Goal: Information Seeking & Learning: Learn about a topic

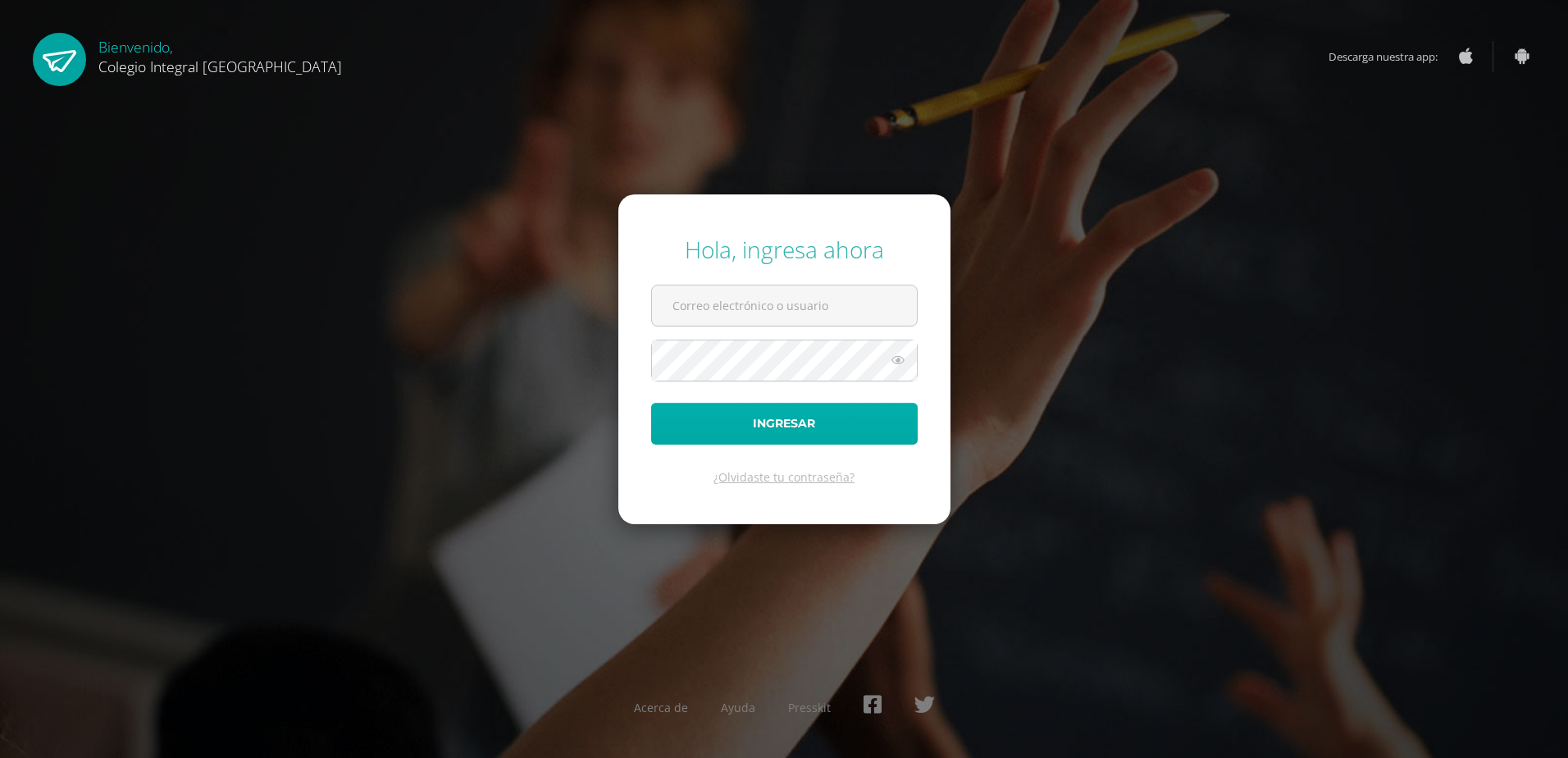
type input "202409@colegioelfaro.edu.gt"
click at [716, 427] on button "Ingresar" at bounding box center [785, 424] width 267 height 42
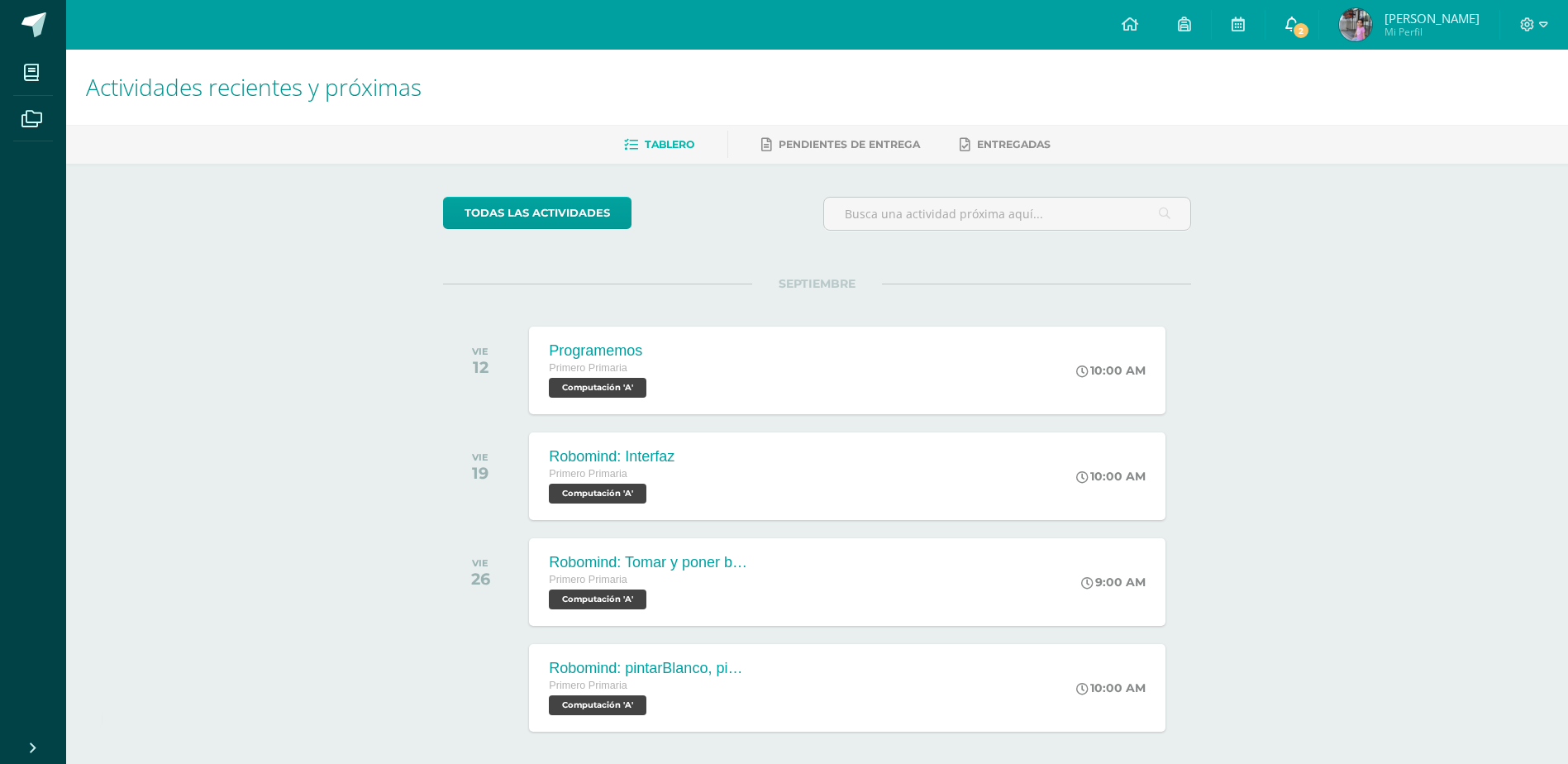
click at [1311, 25] on span "2" at bounding box center [1301, 31] width 18 height 18
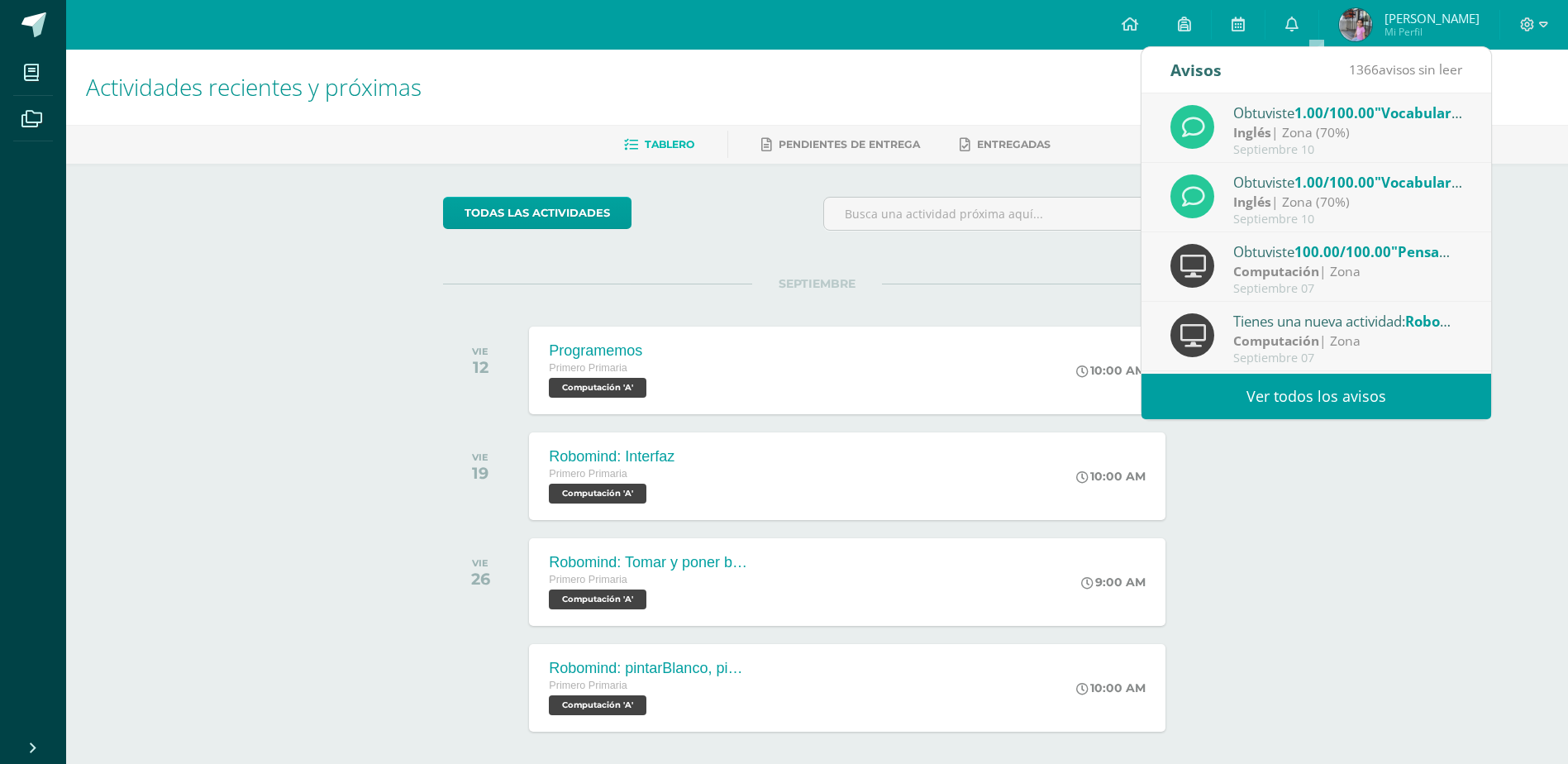
click at [1390, 131] on div "Inglés | Zona (70%)" at bounding box center [1348, 133] width 230 height 19
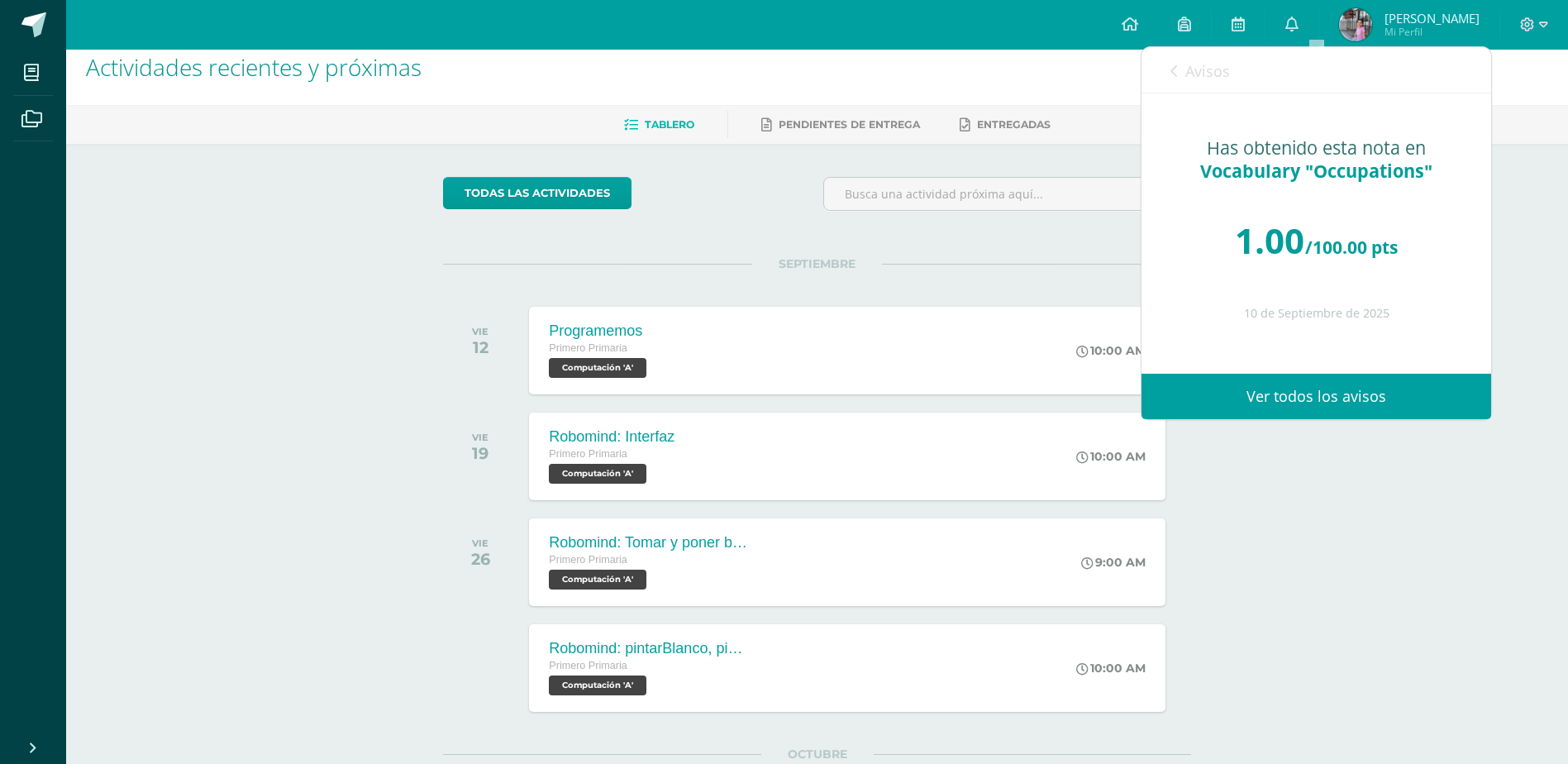
scroll to position [185, 0]
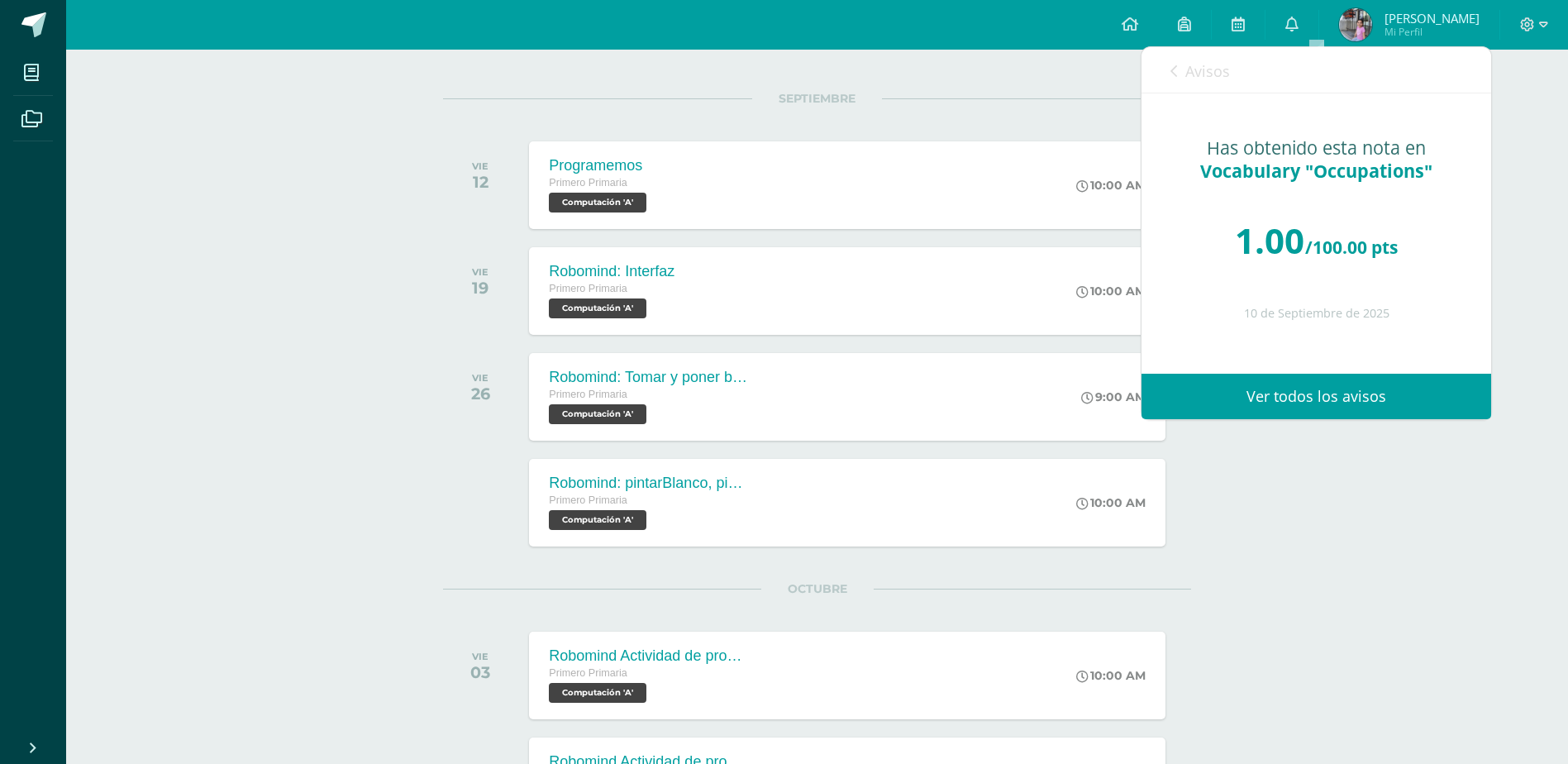
click at [1175, 80] on link "Avisos" at bounding box center [1200, 70] width 59 height 47
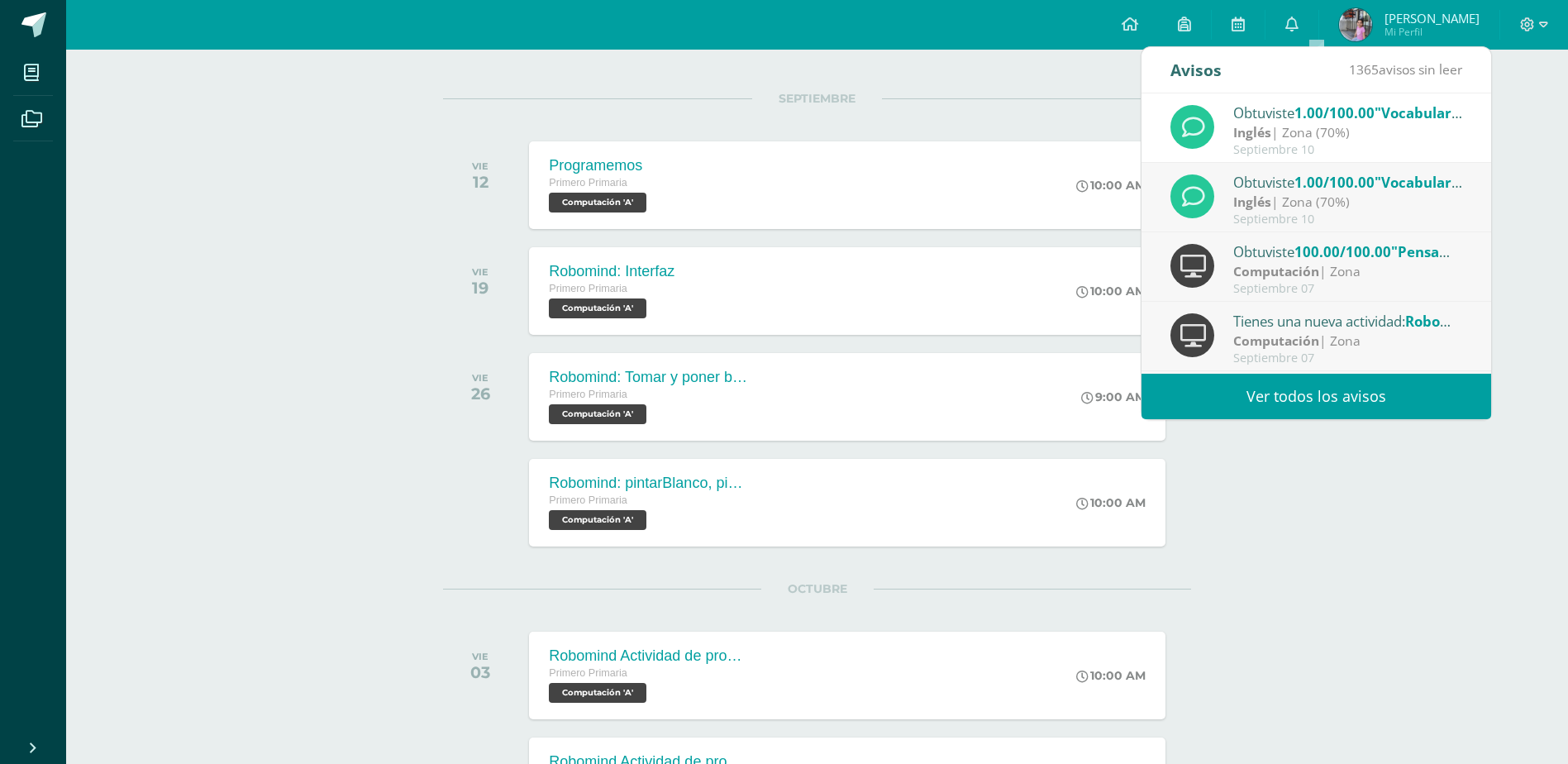
click at [1396, 190] on span ""Vocabulary "Occupations""" at bounding box center [1472, 182] width 194 height 19
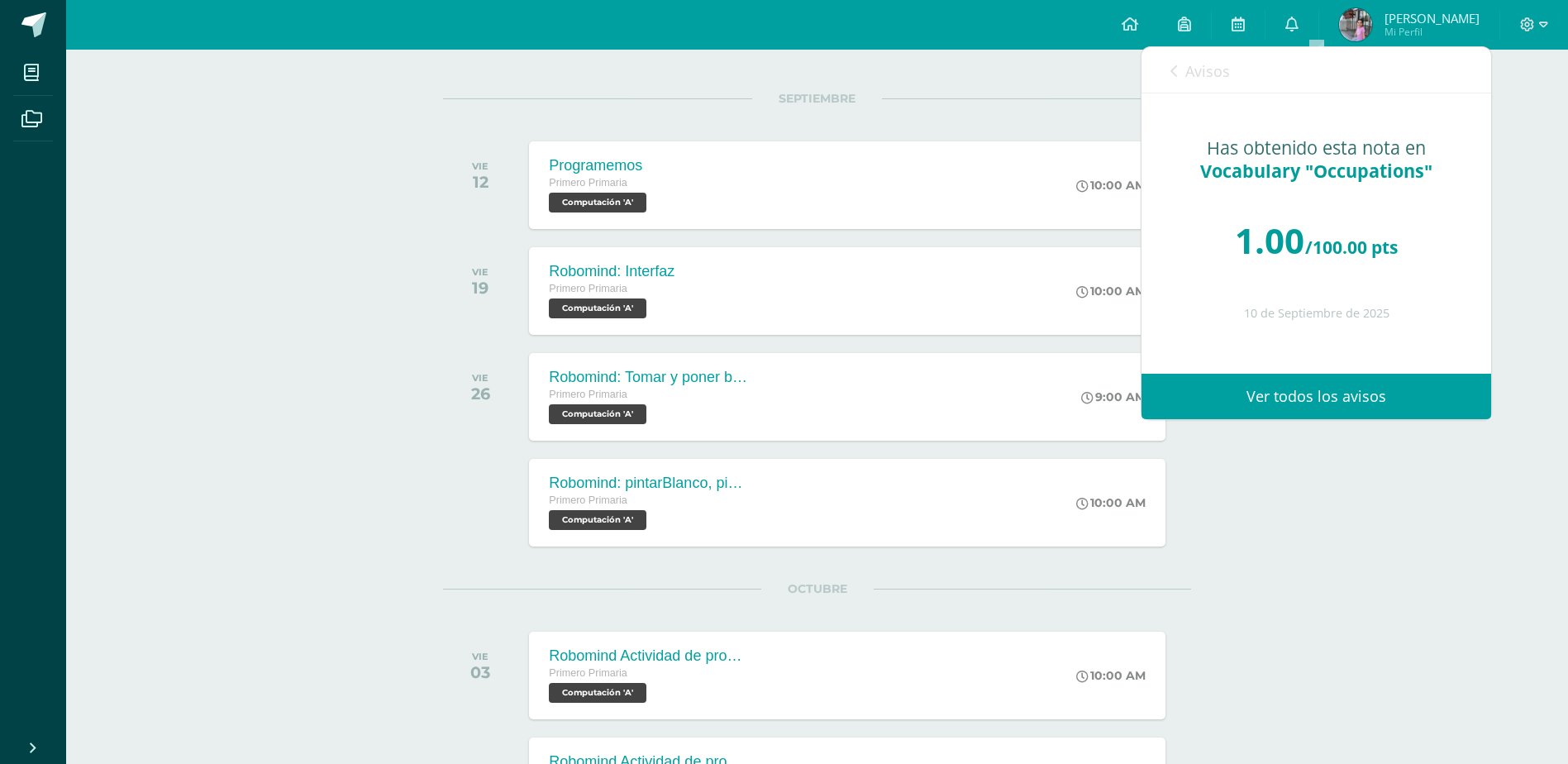
click at [1171, 71] on icon at bounding box center [1173, 72] width 7 height 13
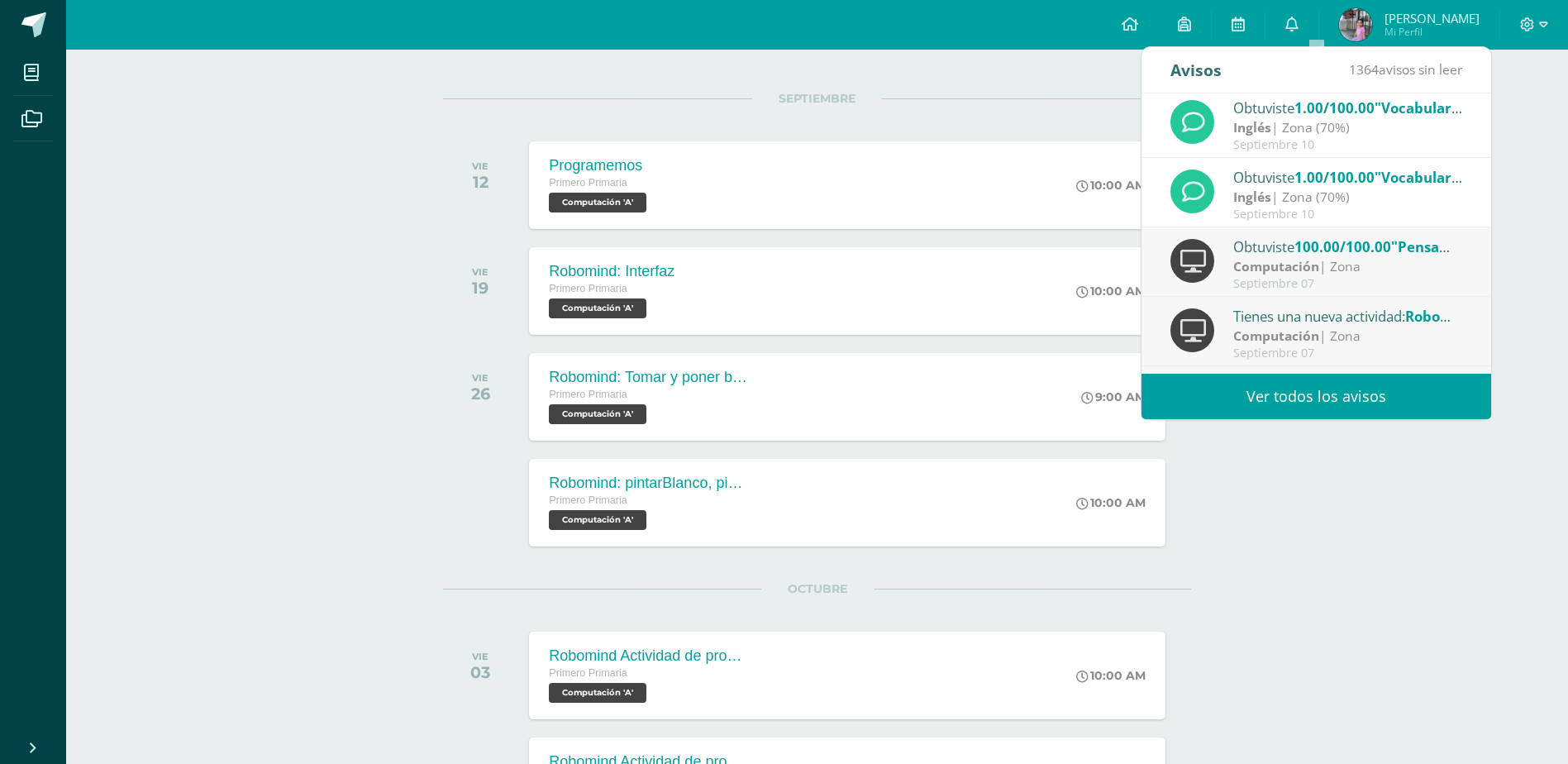
scroll to position [0, 0]
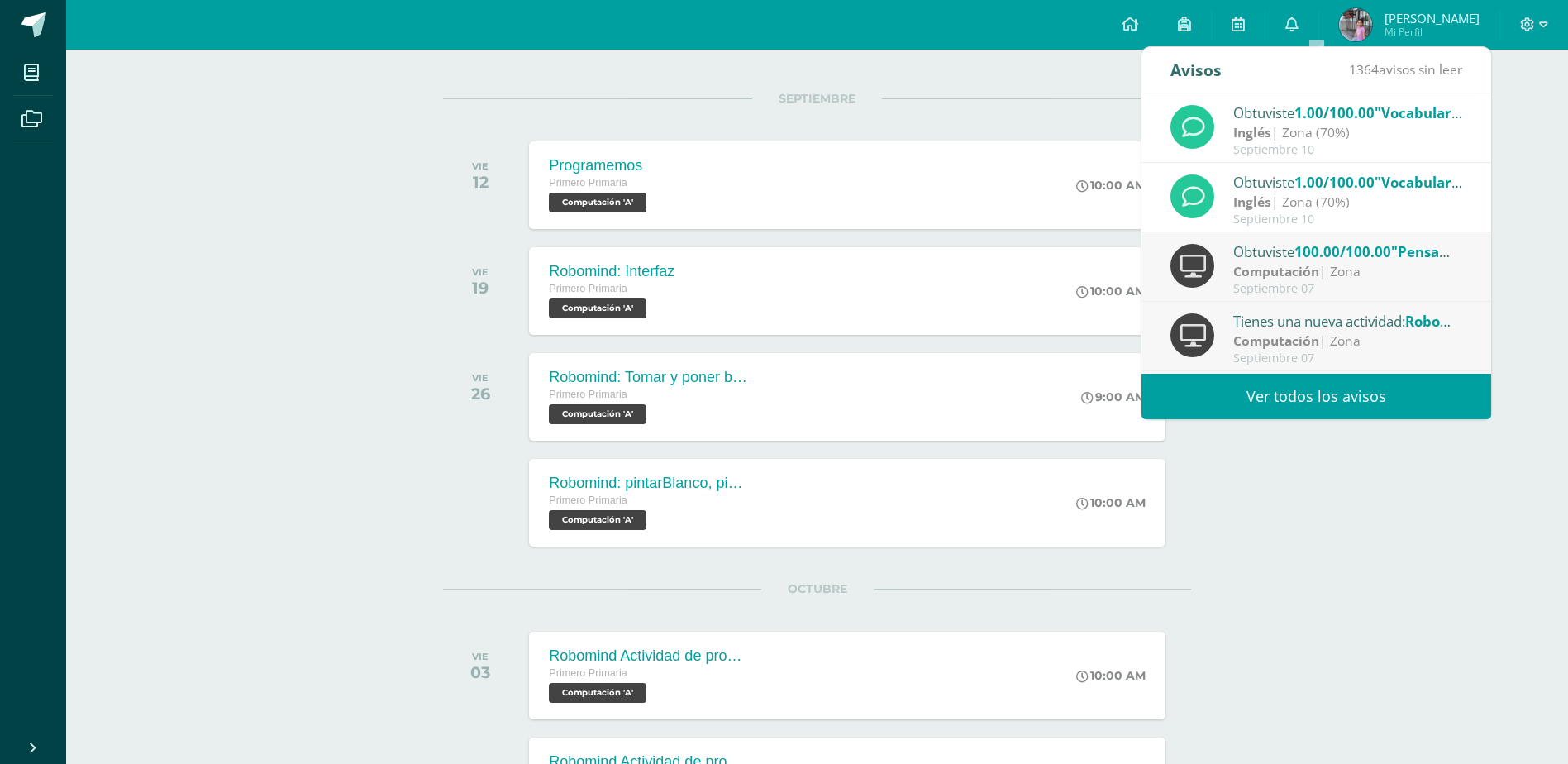
click at [1313, 149] on div "Septiembre 10" at bounding box center [1348, 150] width 230 height 14
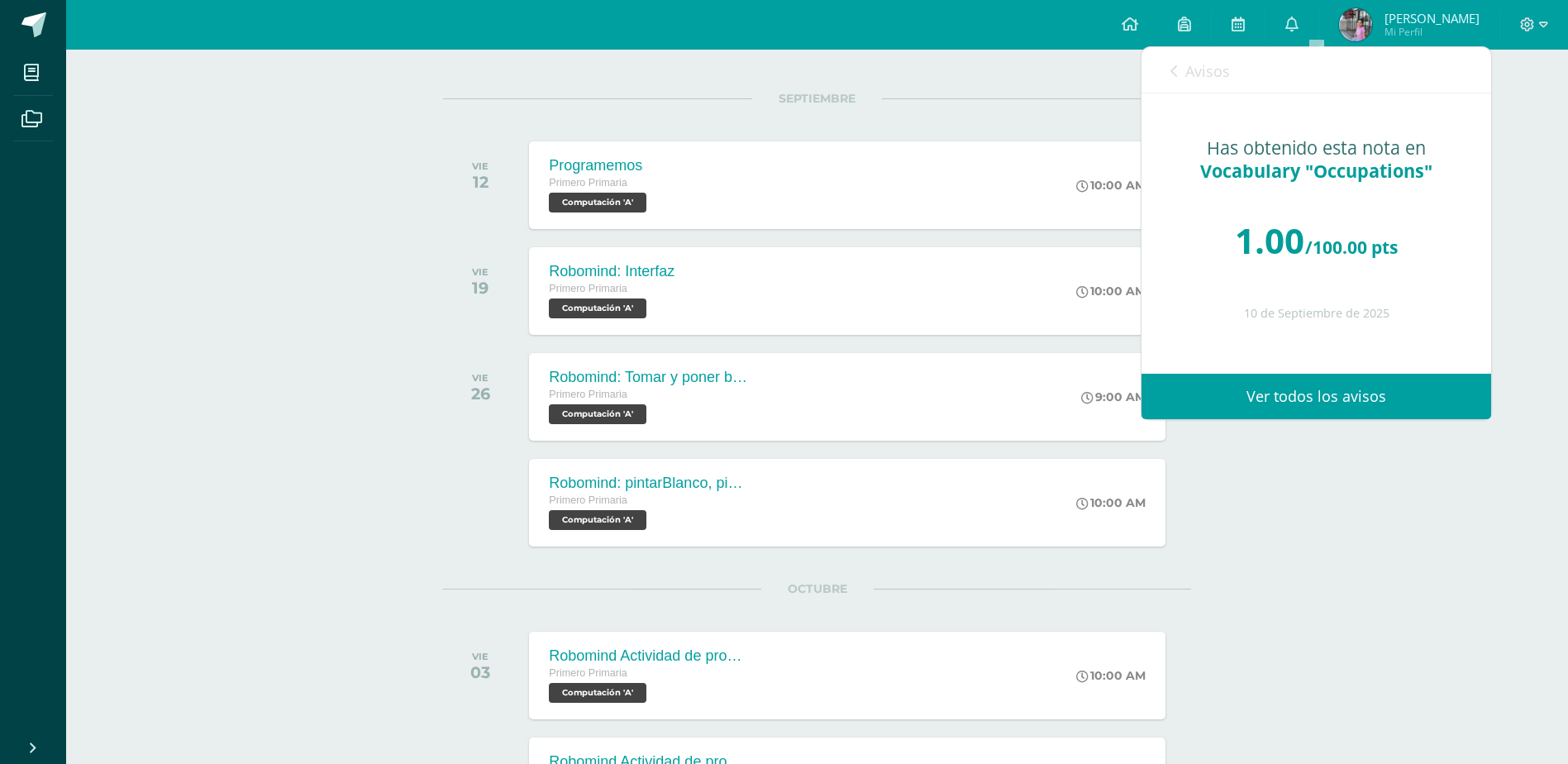
click at [1181, 70] on link "Avisos" at bounding box center [1200, 70] width 59 height 47
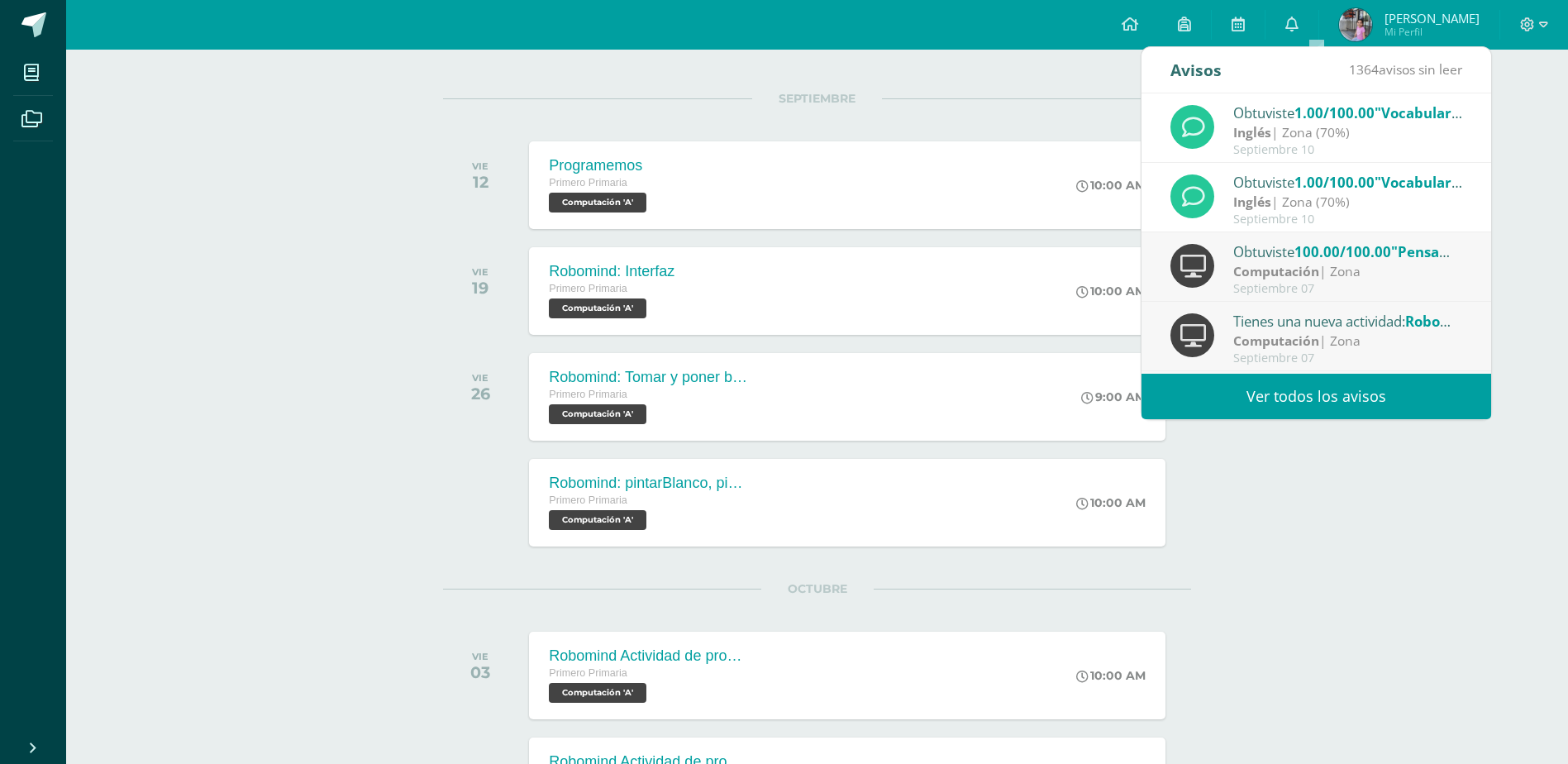
click at [1313, 128] on div "Inglés | Zona (70%)" at bounding box center [1348, 133] width 230 height 19
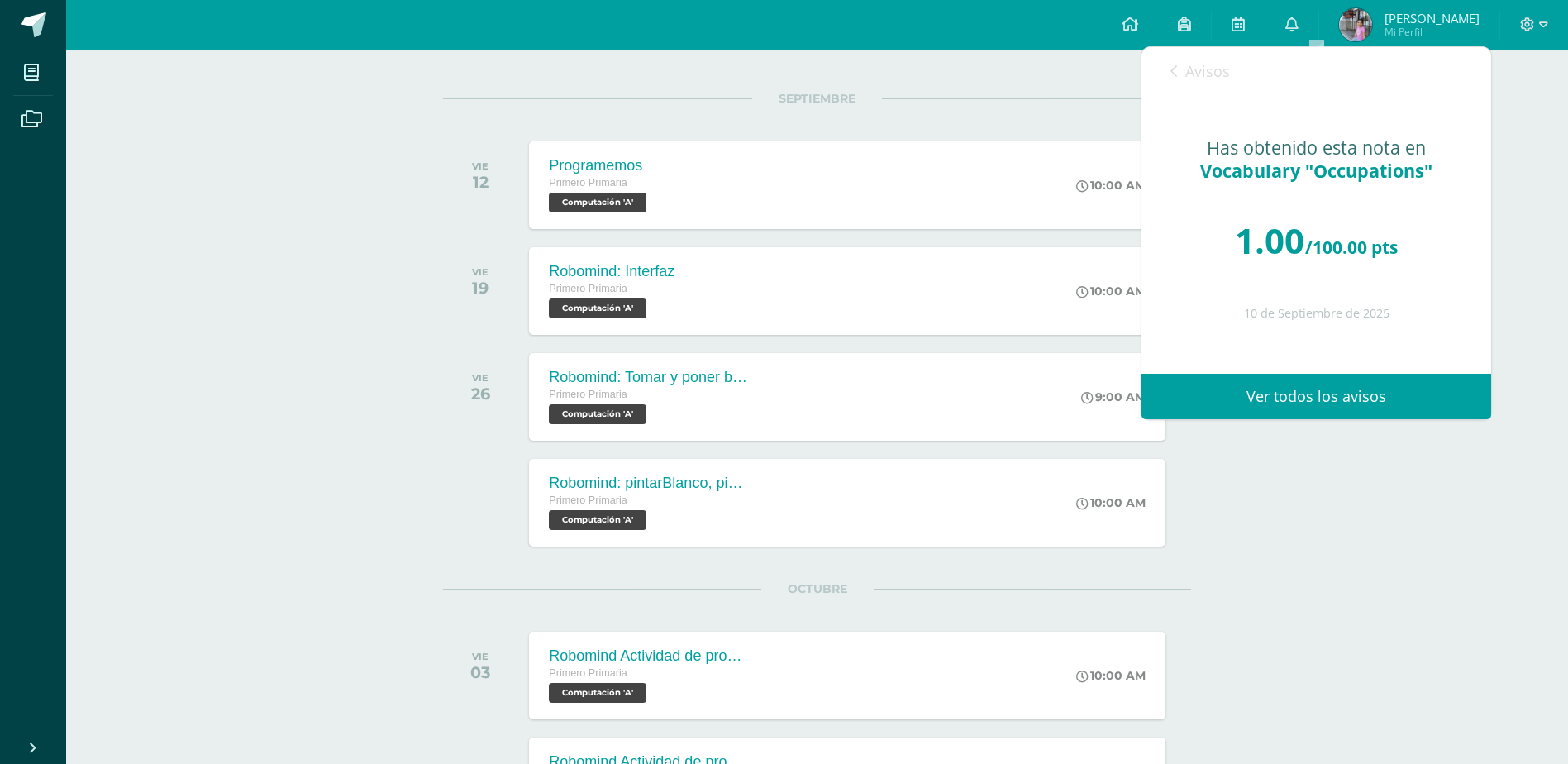
click at [1243, 399] on link "Ver todos los avisos" at bounding box center [1316, 397] width 350 height 46
click at [1303, 389] on link "Ver todos los avisos" at bounding box center [1316, 397] width 350 height 46
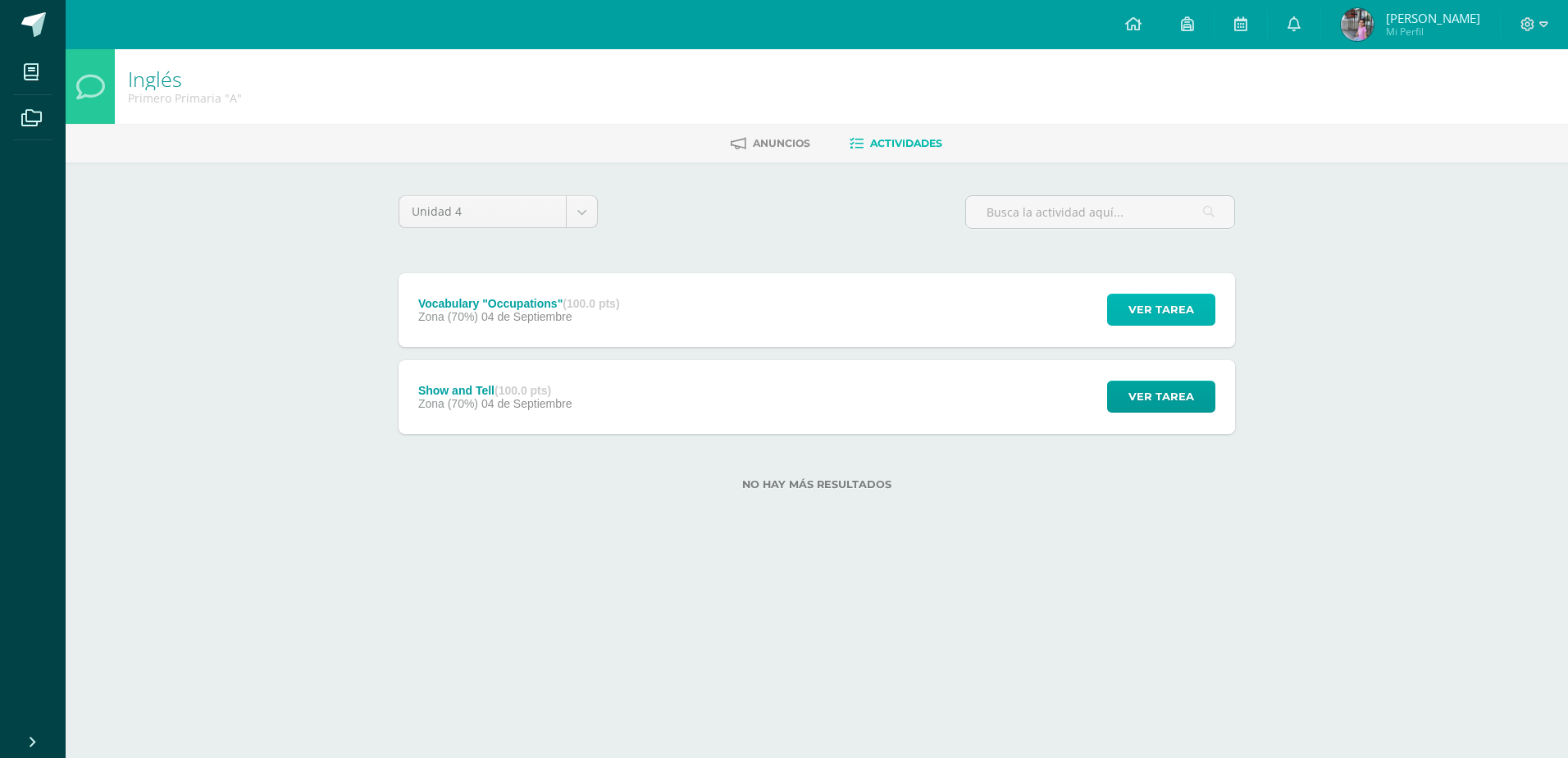
click at [1178, 314] on span "Ver tarea" at bounding box center [1161, 309] width 65 height 30
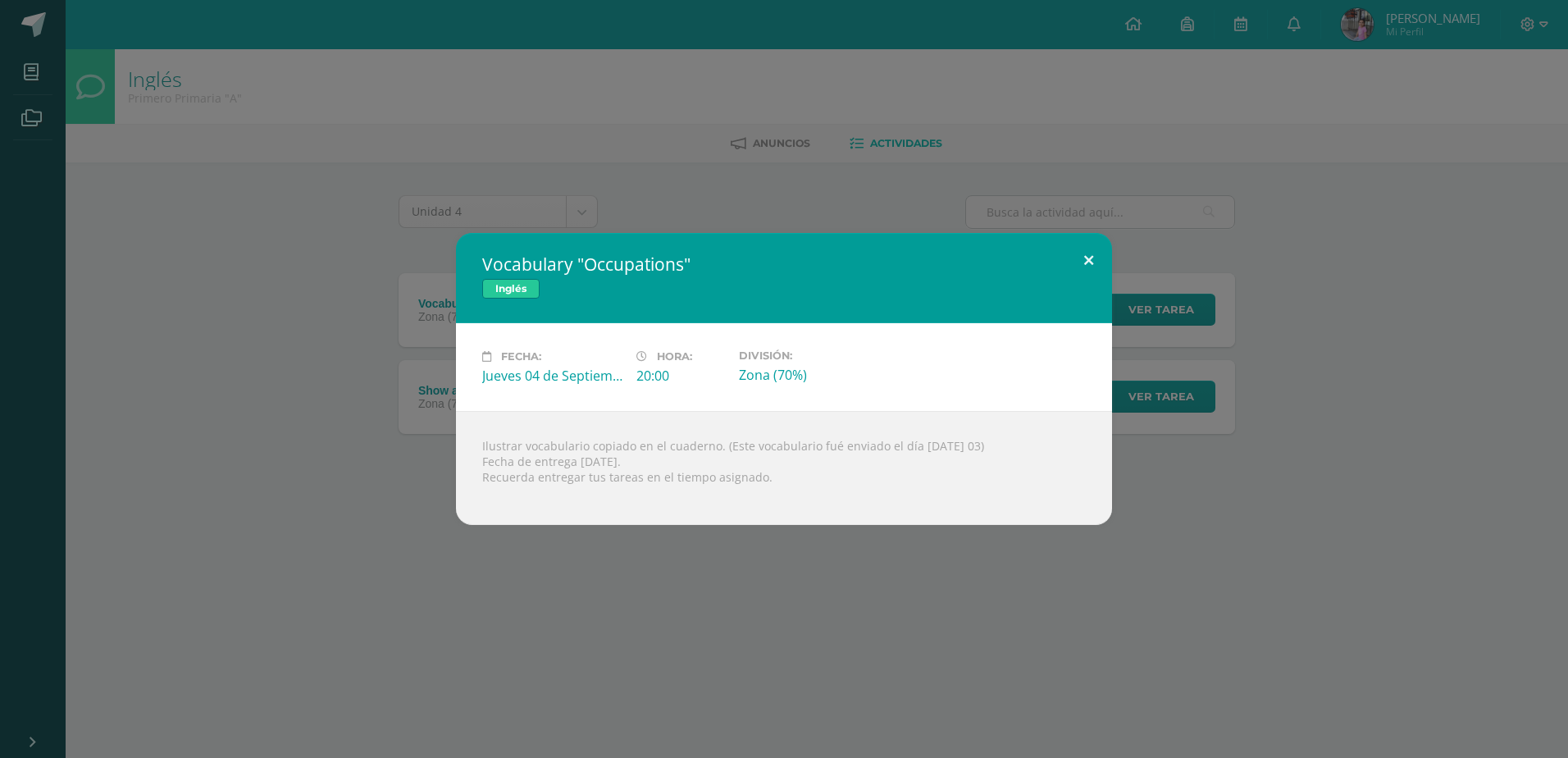
click at [1089, 265] on button at bounding box center [1089, 260] width 46 height 56
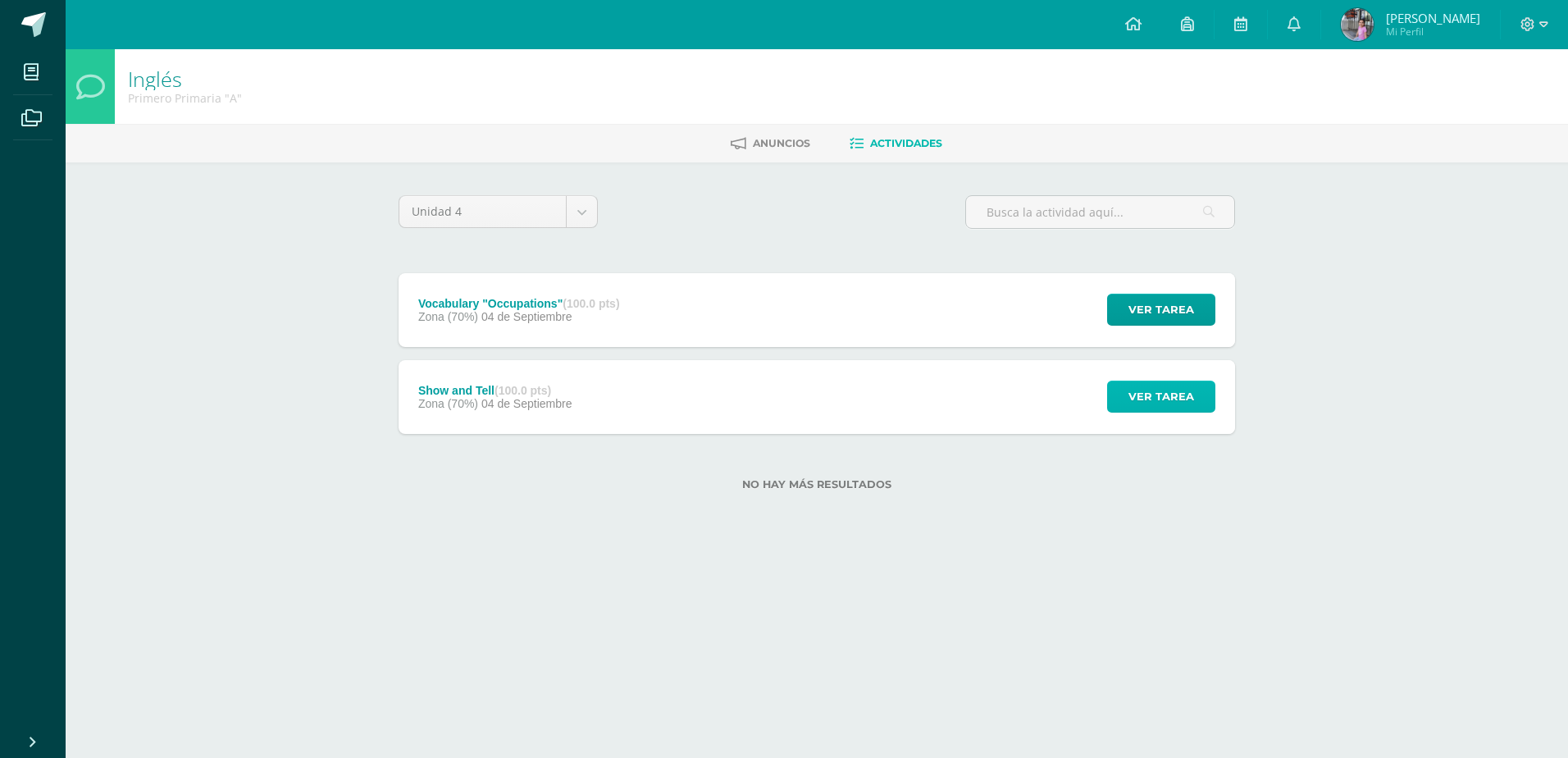
click at [1130, 399] on span "Ver tarea" at bounding box center [1161, 397] width 65 height 30
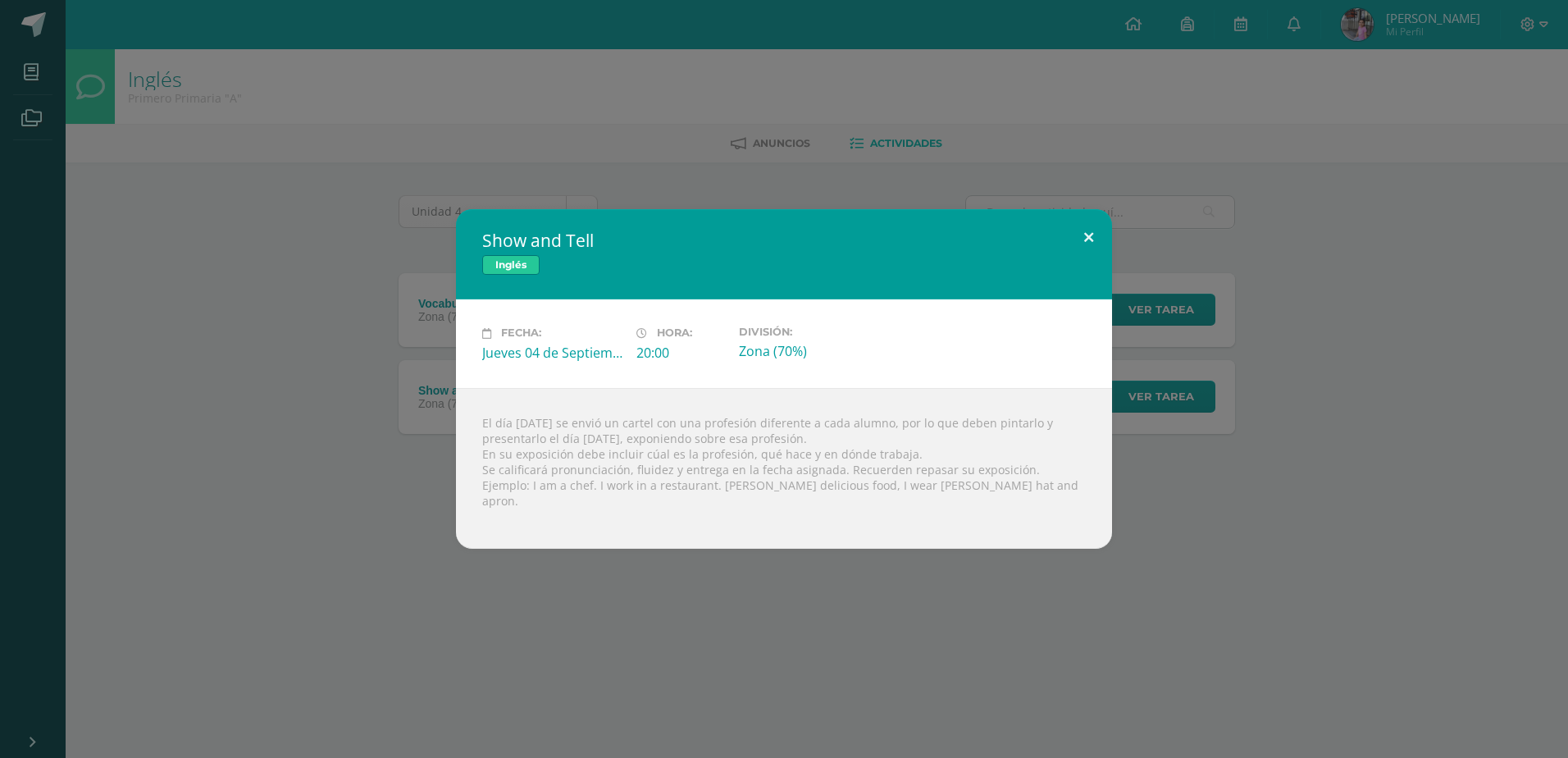
click at [1091, 238] on button at bounding box center [1089, 237] width 46 height 56
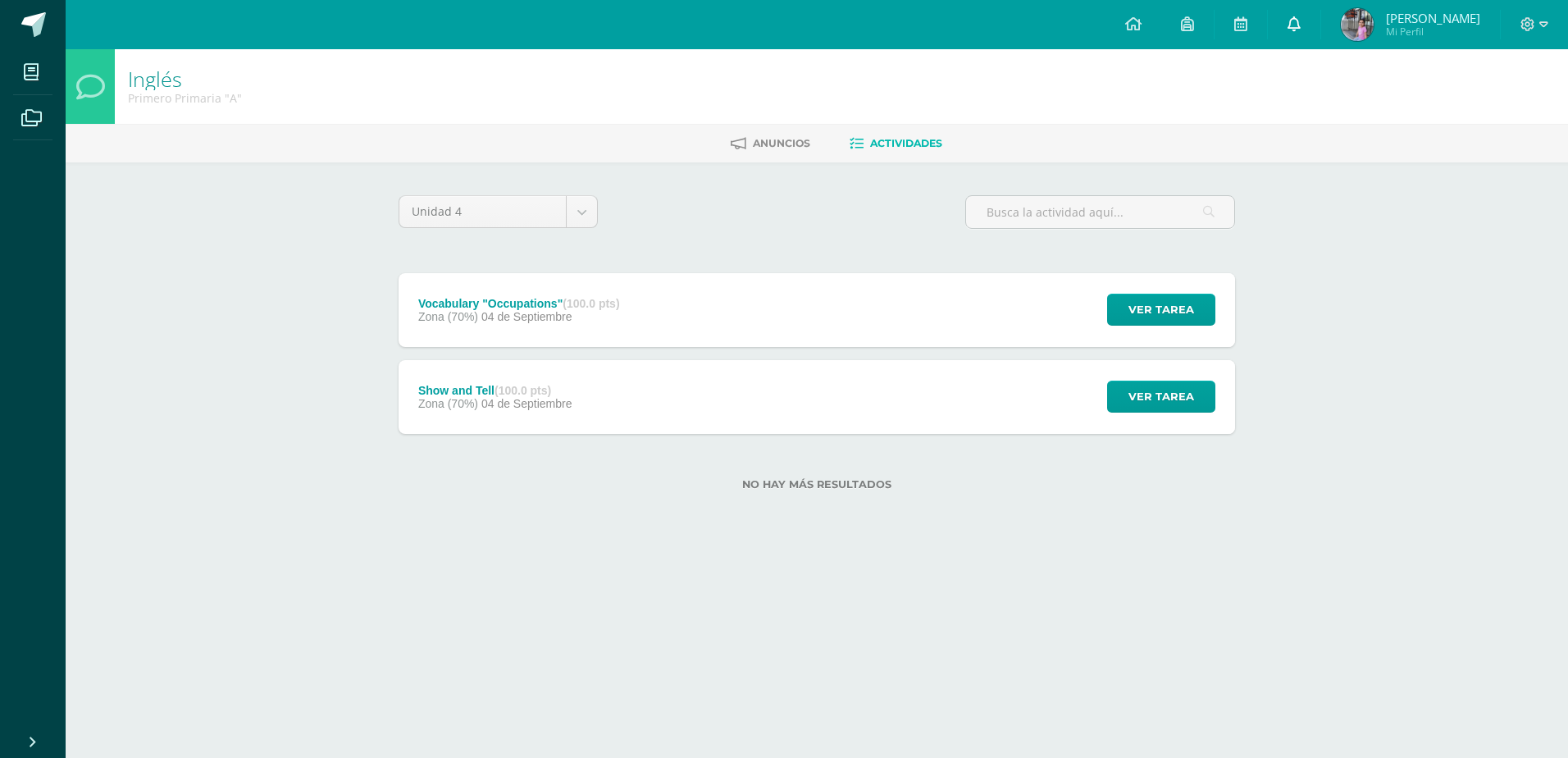
click at [1308, 26] on link at bounding box center [1295, 25] width 53 height 49
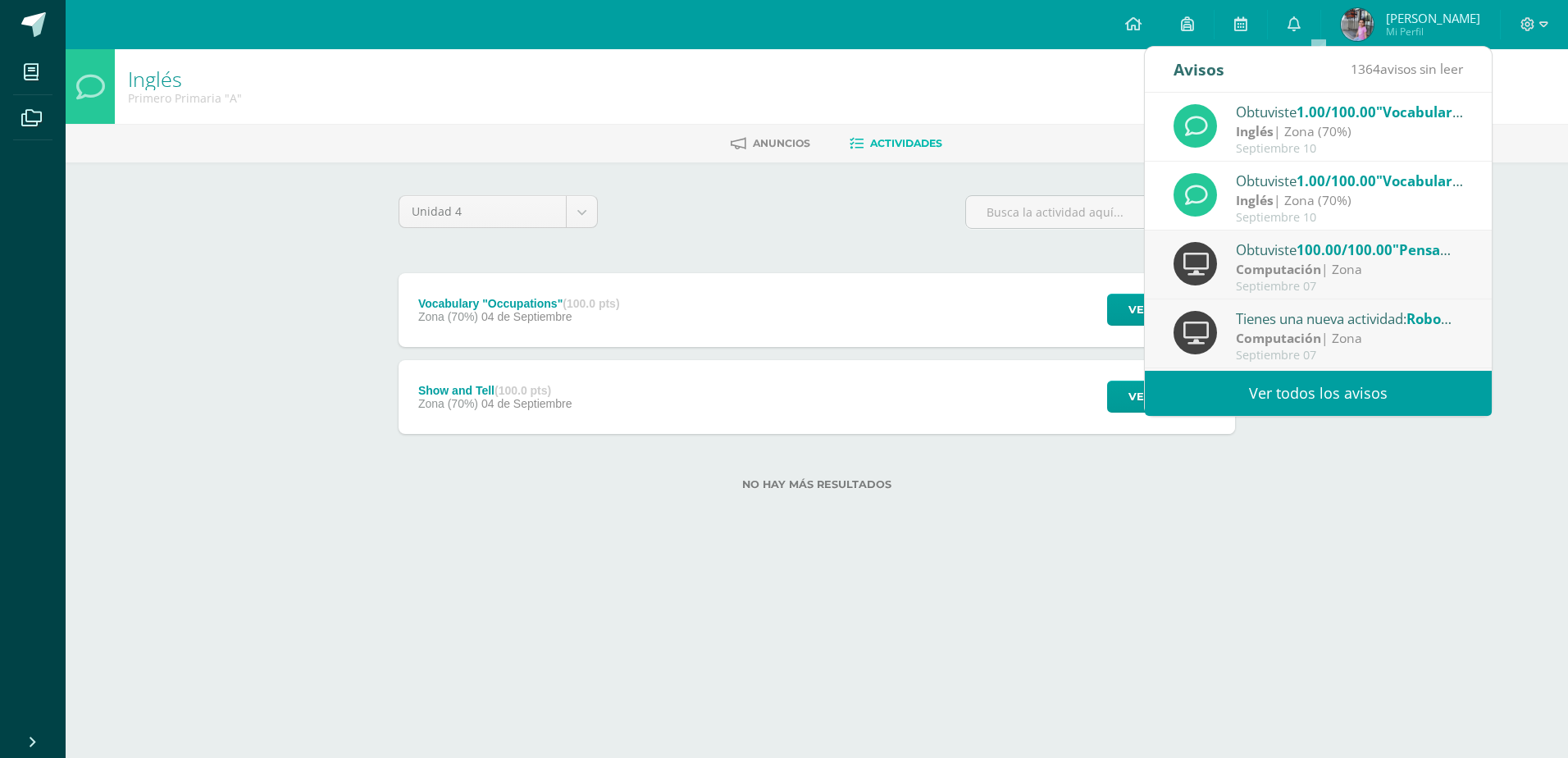
click at [1332, 383] on link "Ver todos los avisos" at bounding box center [1318, 394] width 347 height 45
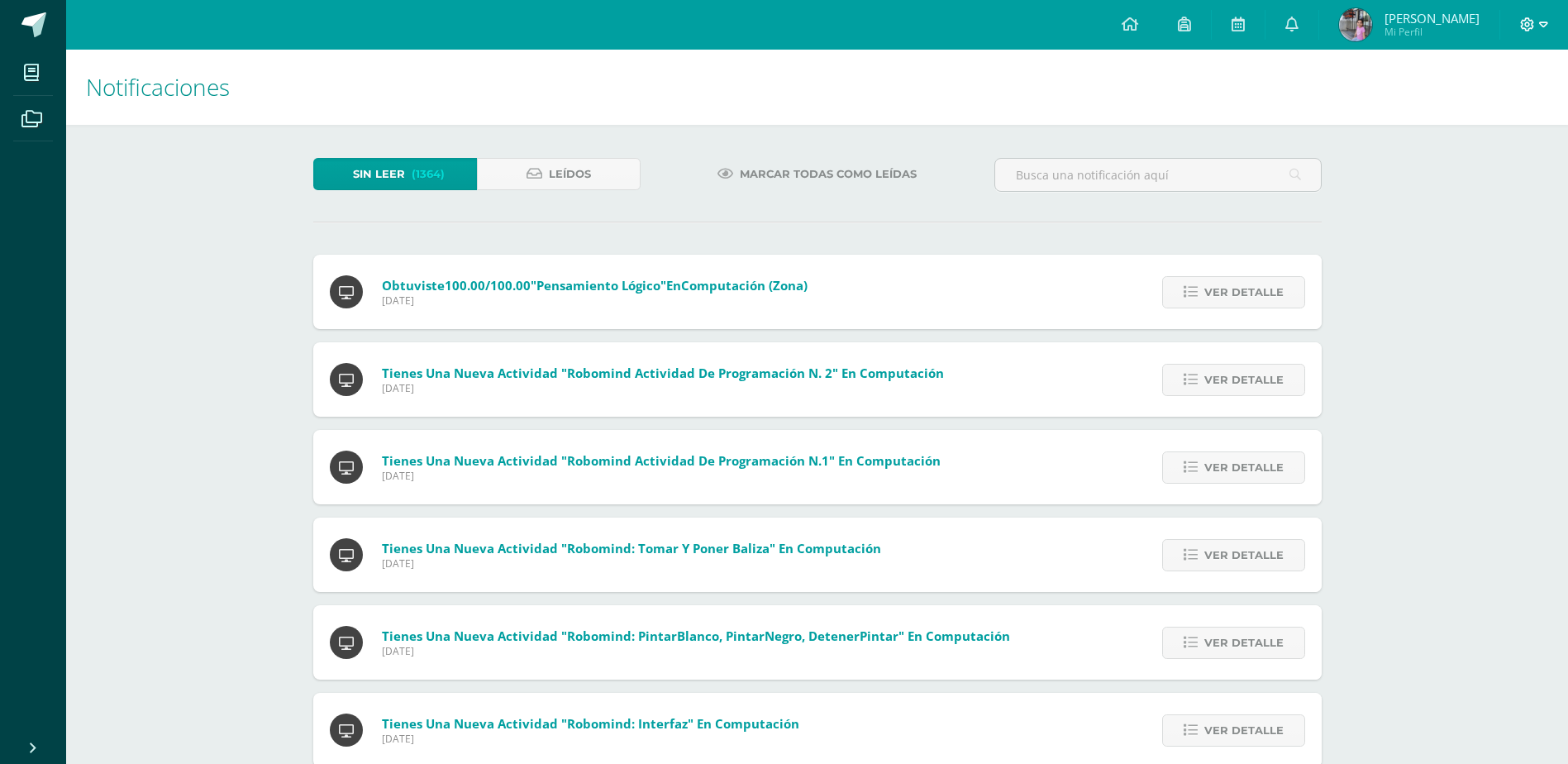
click at [1527, 26] on icon at bounding box center [1528, 24] width 14 height 14
click at [1467, 116] on span "Cerrar sesión" at bounding box center [1493, 113] width 74 height 15
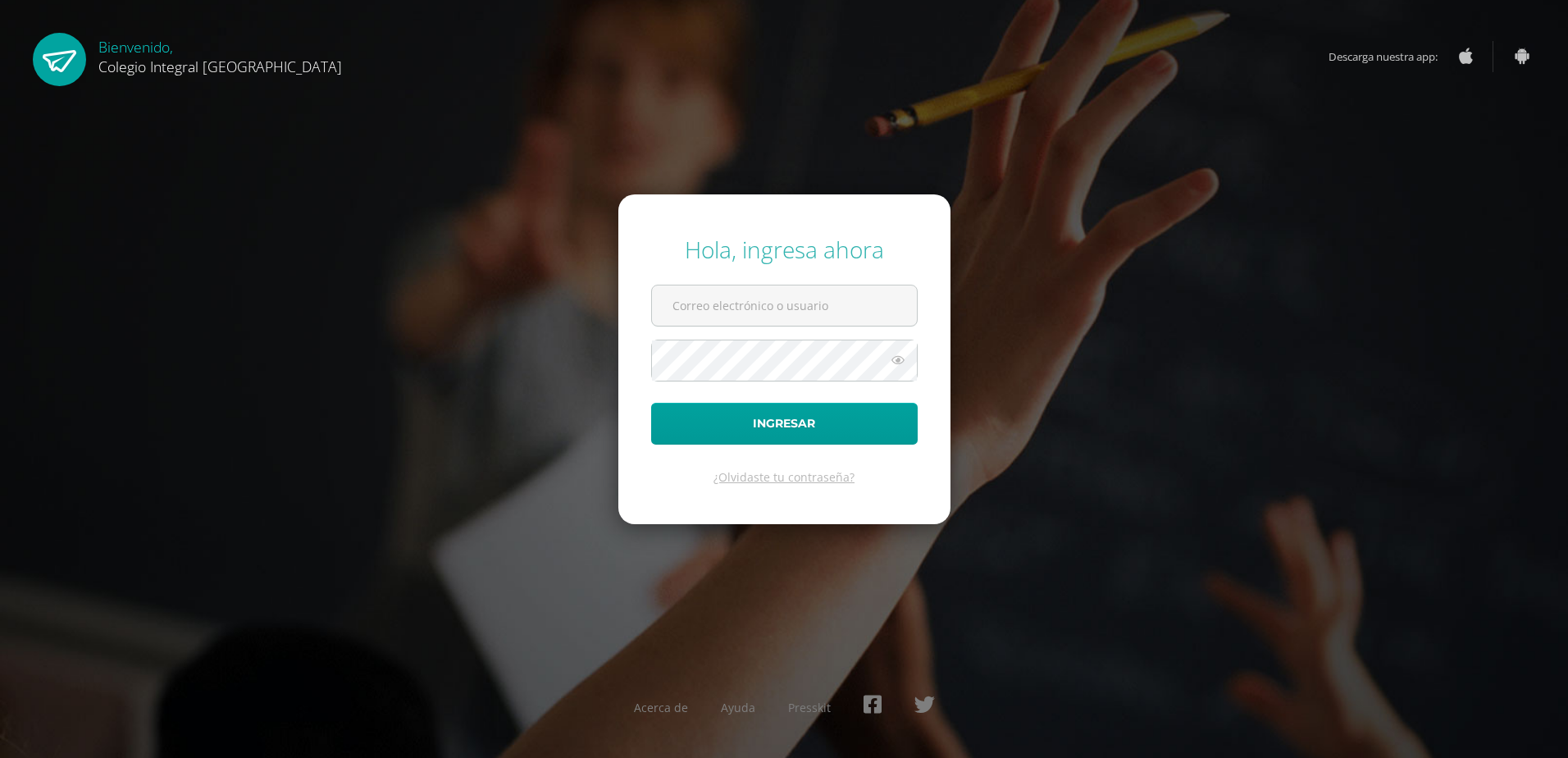
type input "[EMAIL_ADDRESS][DOMAIN_NAME]"
click at [744, 450] on form "Hola, ingresa ahora [EMAIL_ADDRESS][DOMAIN_NAME] Ingresar ¿Olvidaste tu contras…" at bounding box center [784, 360] width 332 height 330
click at [743, 432] on button "Ingresar" at bounding box center [785, 424] width 267 height 42
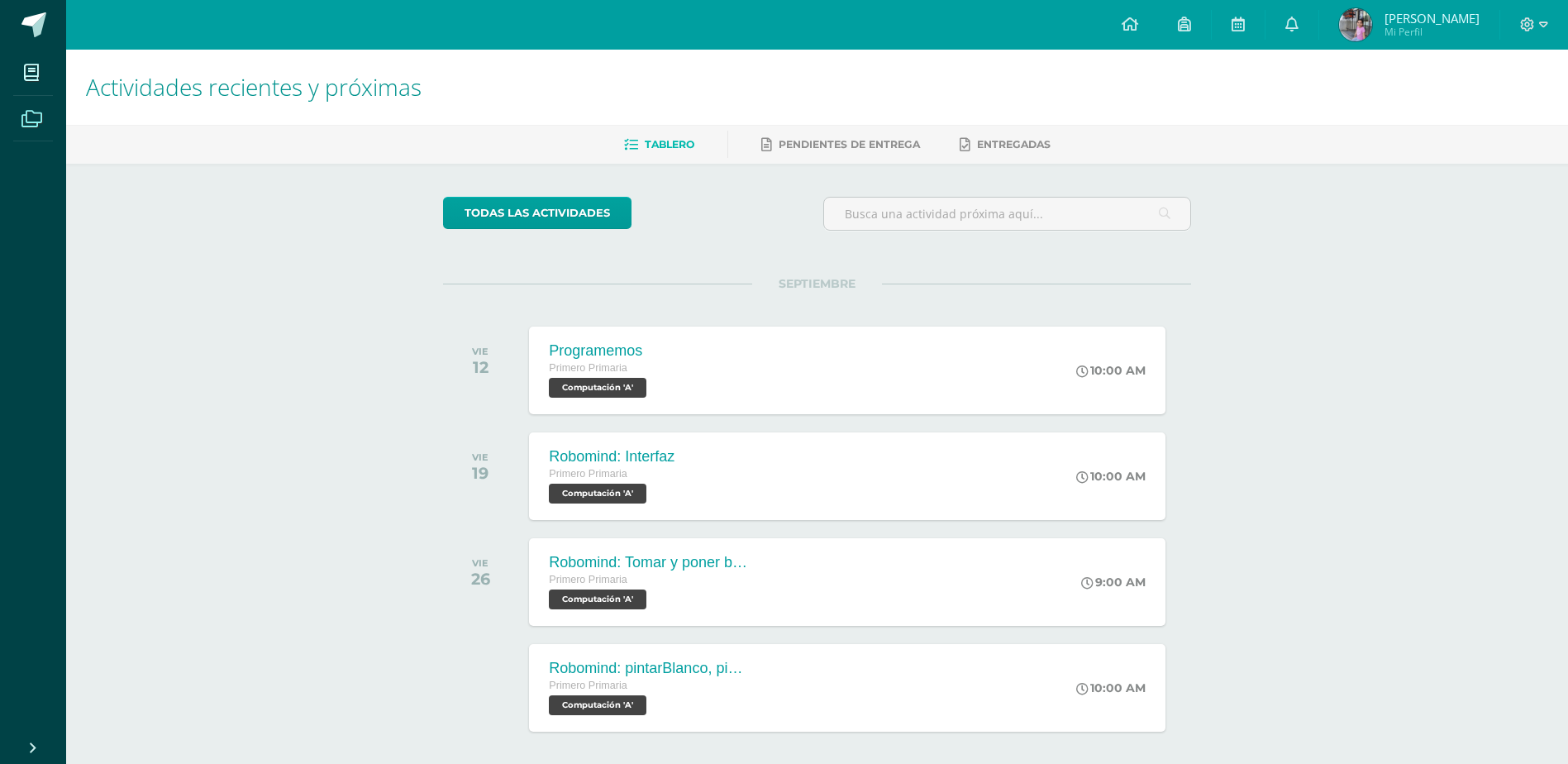
click at [22, 123] on icon at bounding box center [32, 118] width 21 height 16
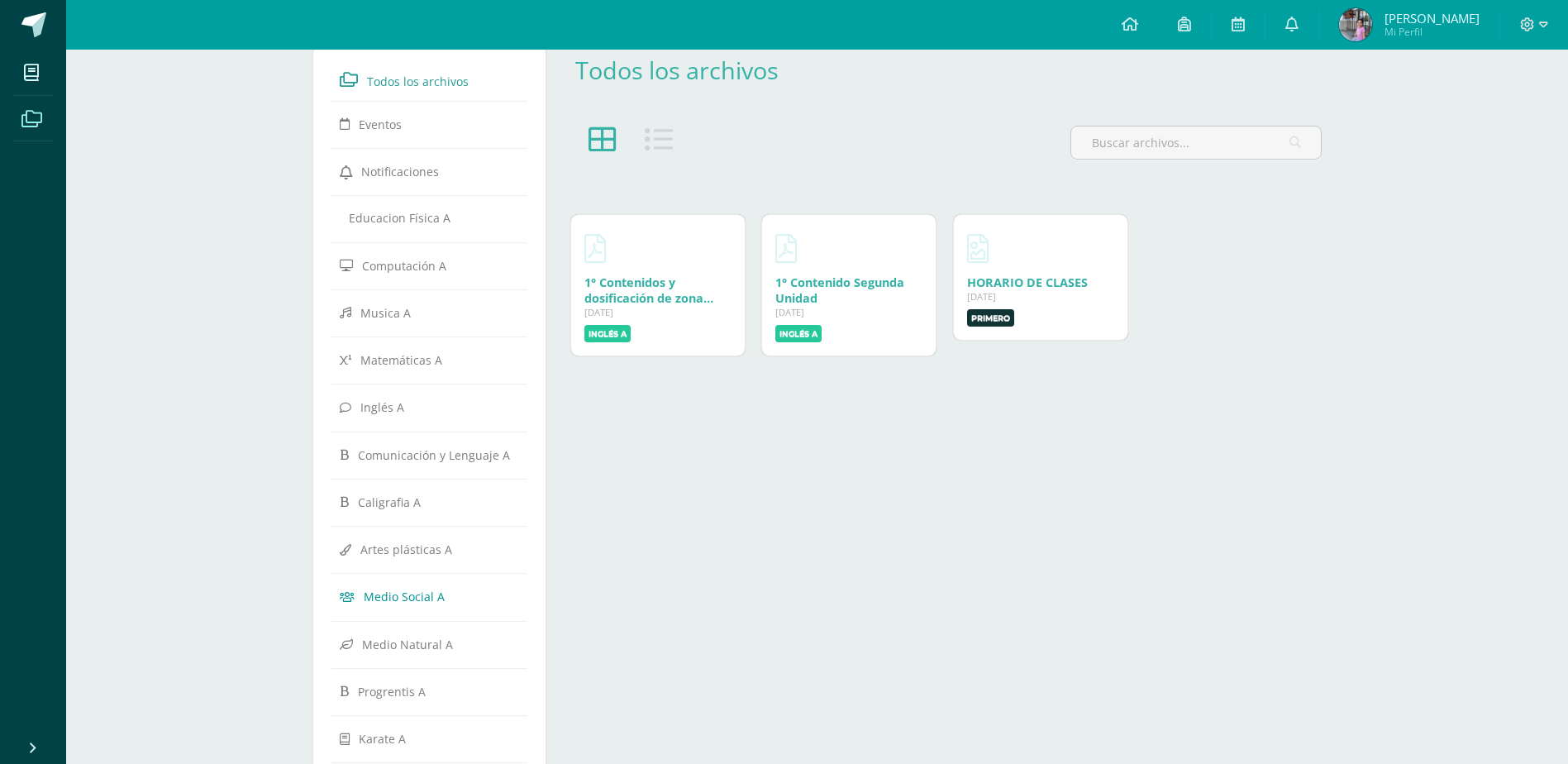
scroll to position [34, 0]
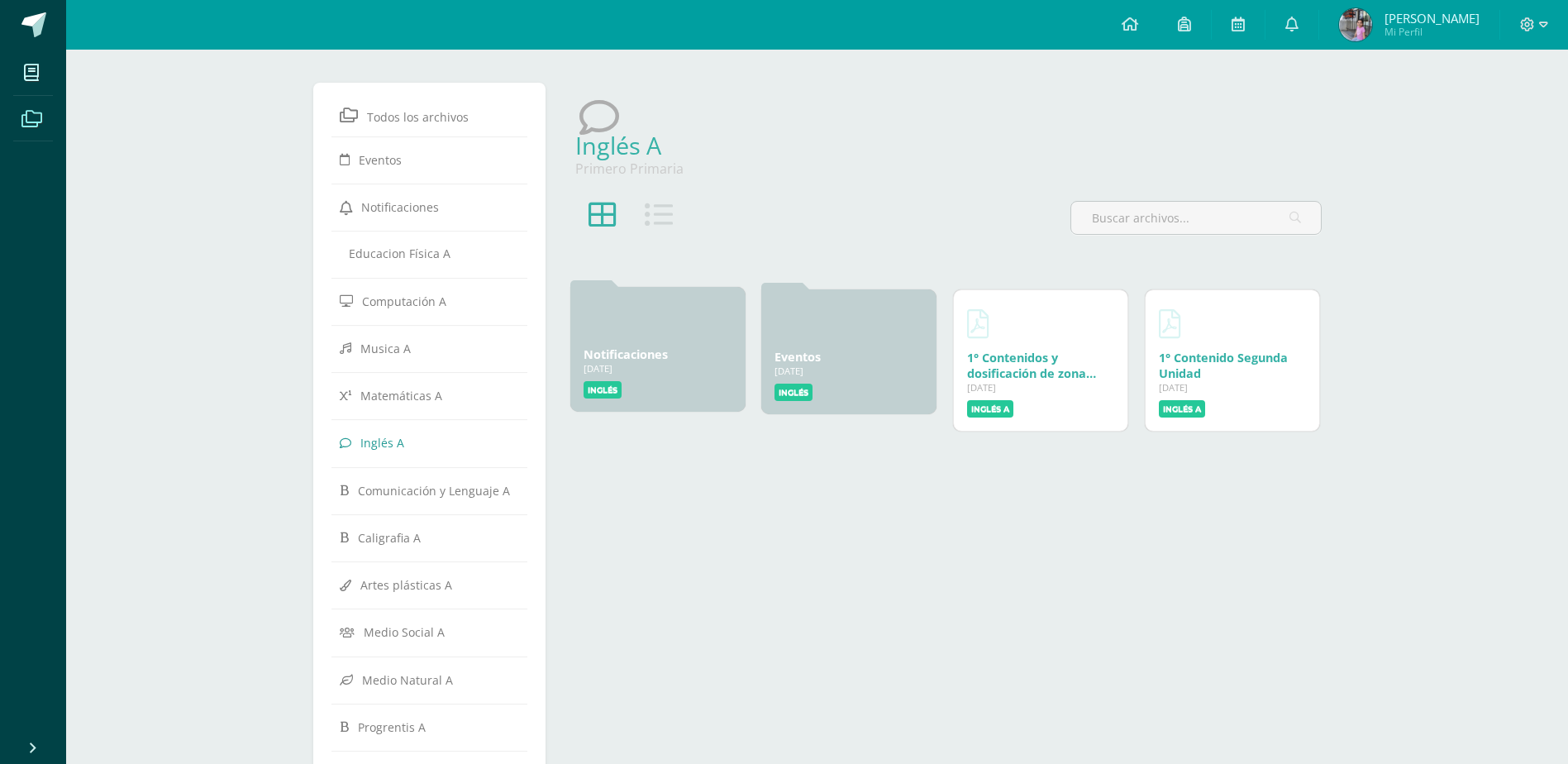
click at [678, 358] on div "Notificaciones 08 Ene, 2025" at bounding box center [658, 354] width 149 height 15
click at [605, 390] on label "Inglés" at bounding box center [602, 390] width 38 height 17
click at [1175, 330] on icon at bounding box center [1170, 321] width 22 height 29
click at [1040, 364] on link "1° Contenidos y dosificación de zona Tercera Unidad" at bounding box center [1031, 370] width 129 height 47
click at [1537, 22] on span at bounding box center [1534, 24] width 28 height 18
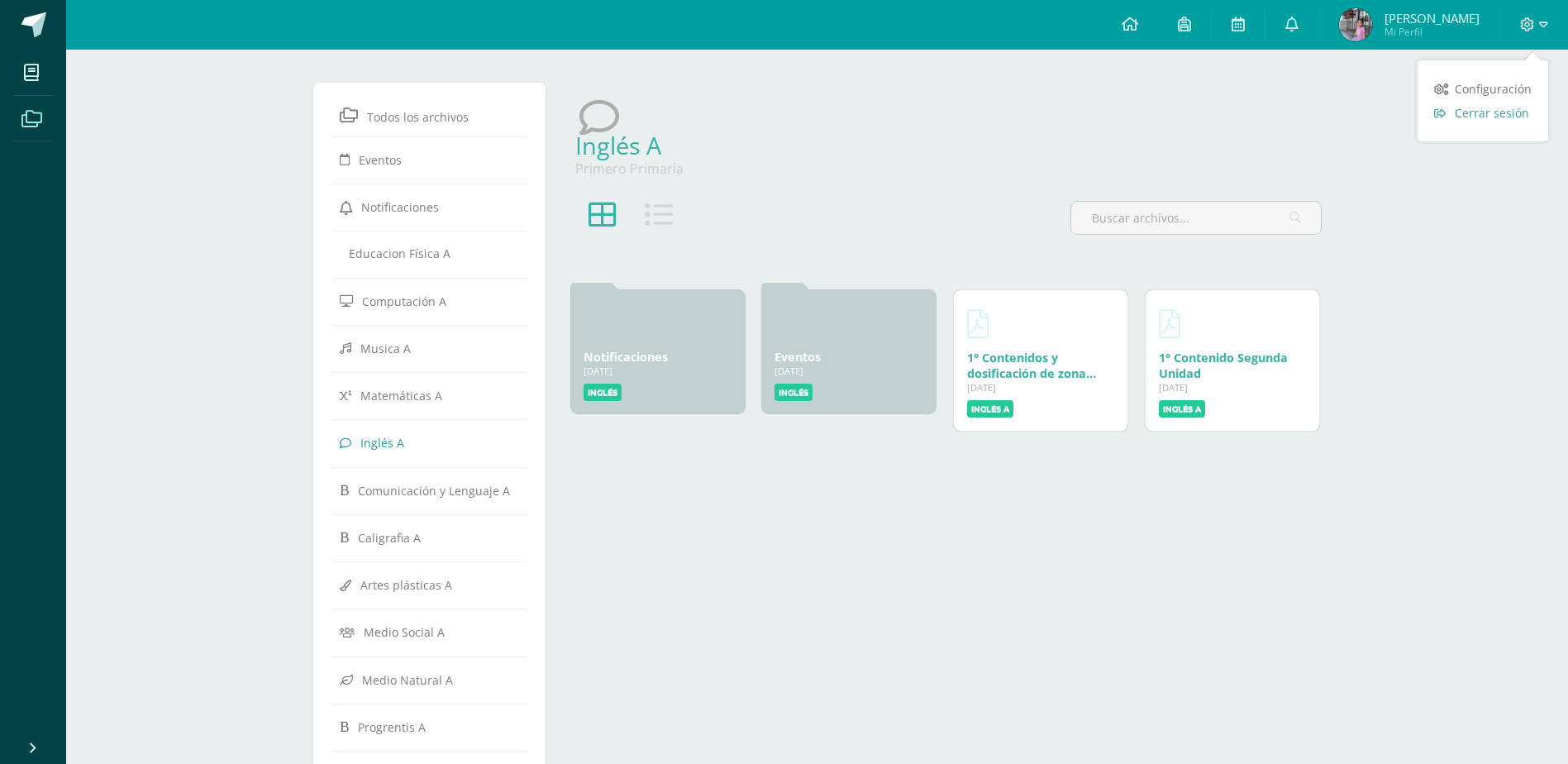
click at [1501, 109] on span "Cerrar sesión" at bounding box center [1493, 113] width 74 height 15
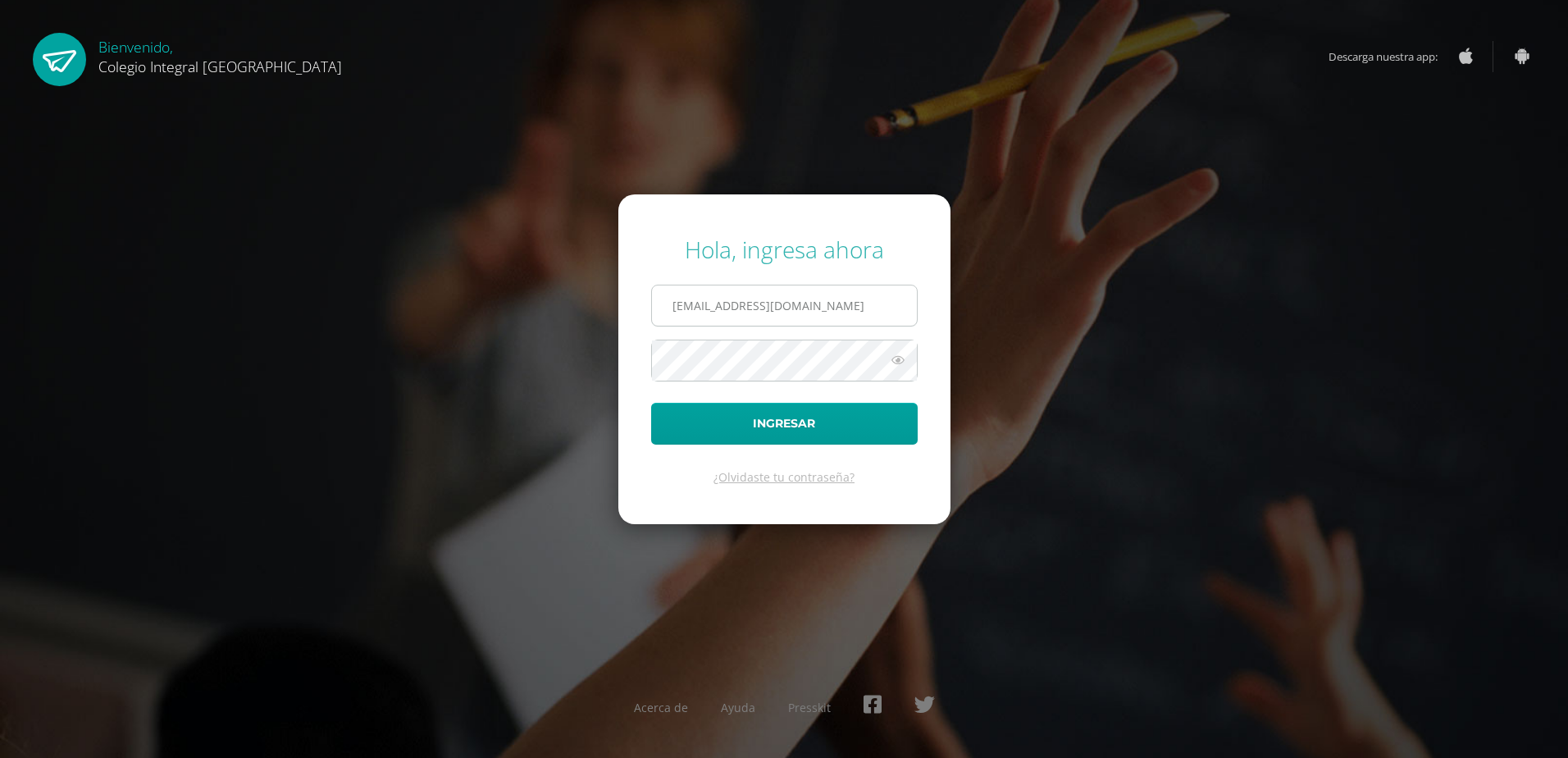
click at [828, 315] on input "202409@colegioelfaro.edu.gt" at bounding box center [785, 306] width 265 height 41
type input "202408@colegioelfaro.edu.gt"
click at [750, 420] on button "Ingresar" at bounding box center [785, 424] width 267 height 42
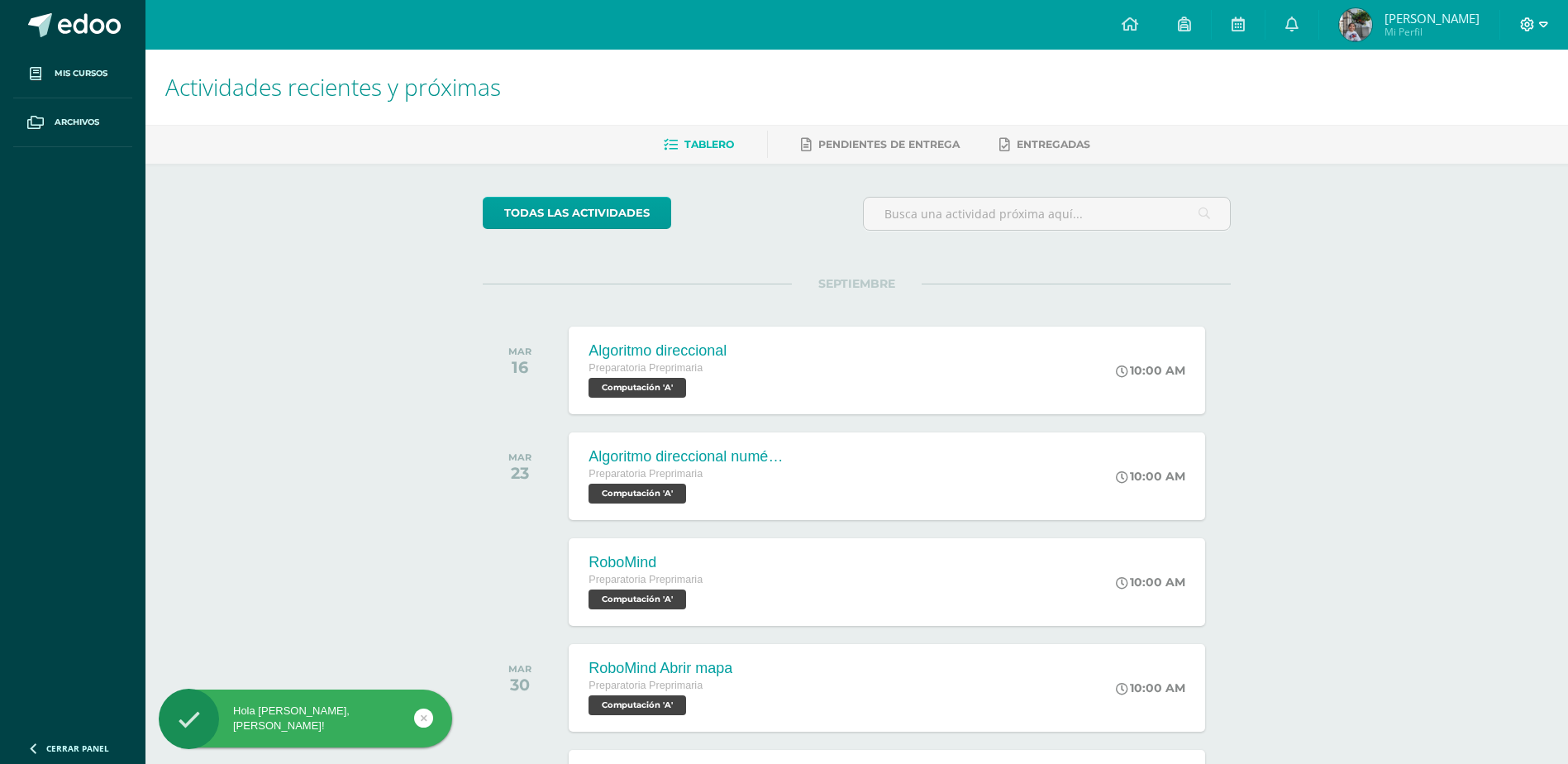
click at [1539, 22] on icon at bounding box center [1544, 25] width 10 height 15
click at [1475, 116] on span "Cerrar sesión" at bounding box center [1493, 113] width 74 height 15
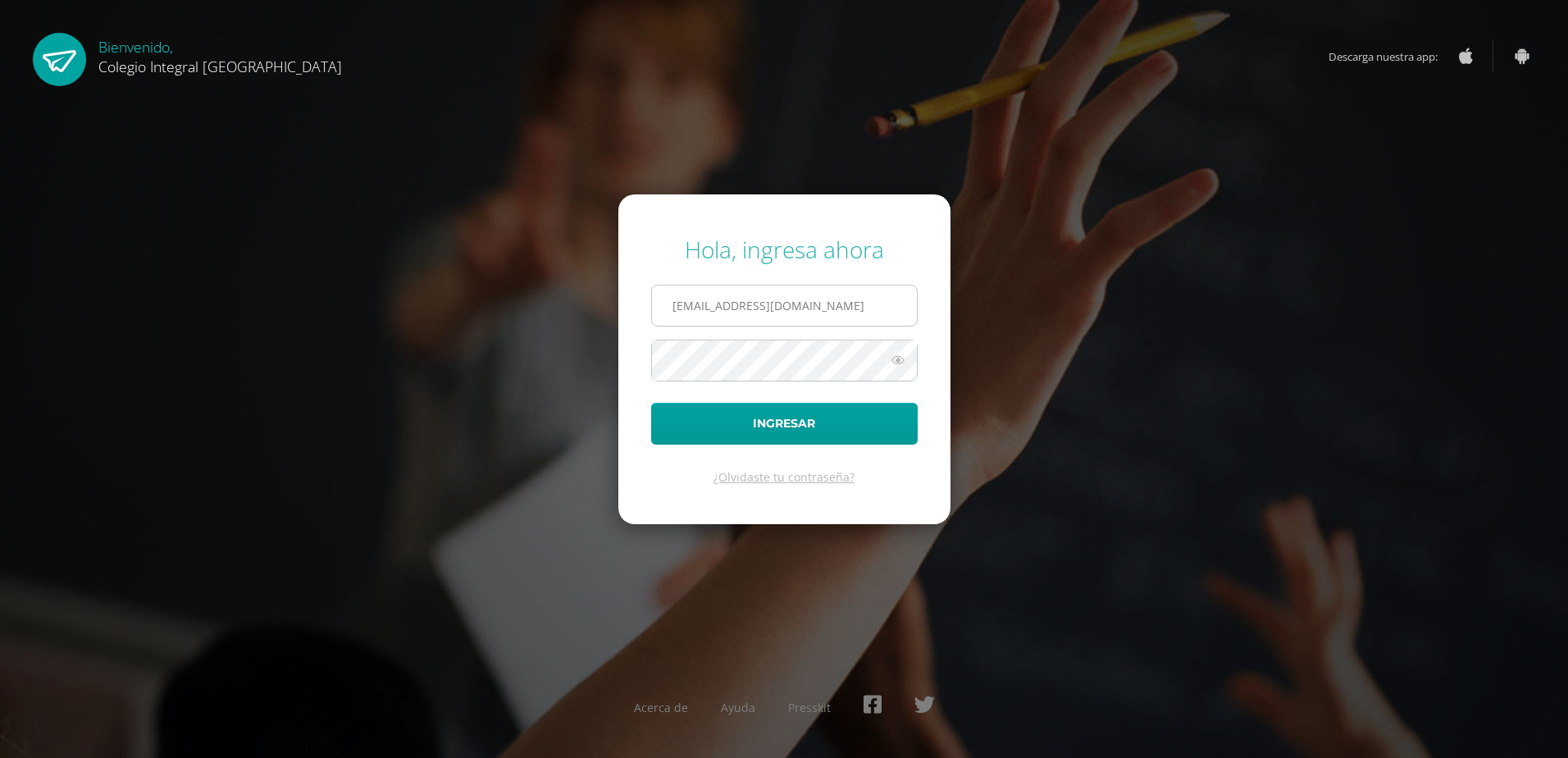
drag, startPoint x: 733, startPoint y: 298, endPoint x: 733, endPoint y: 319, distance: 21.0
click at [733, 298] on input "202408@colegioelfaro.edu.gt" at bounding box center [785, 306] width 265 height 41
type input "202409@colegioelfaro.edu.gt"
click at [783, 423] on button "Ingresar" at bounding box center [785, 424] width 267 height 42
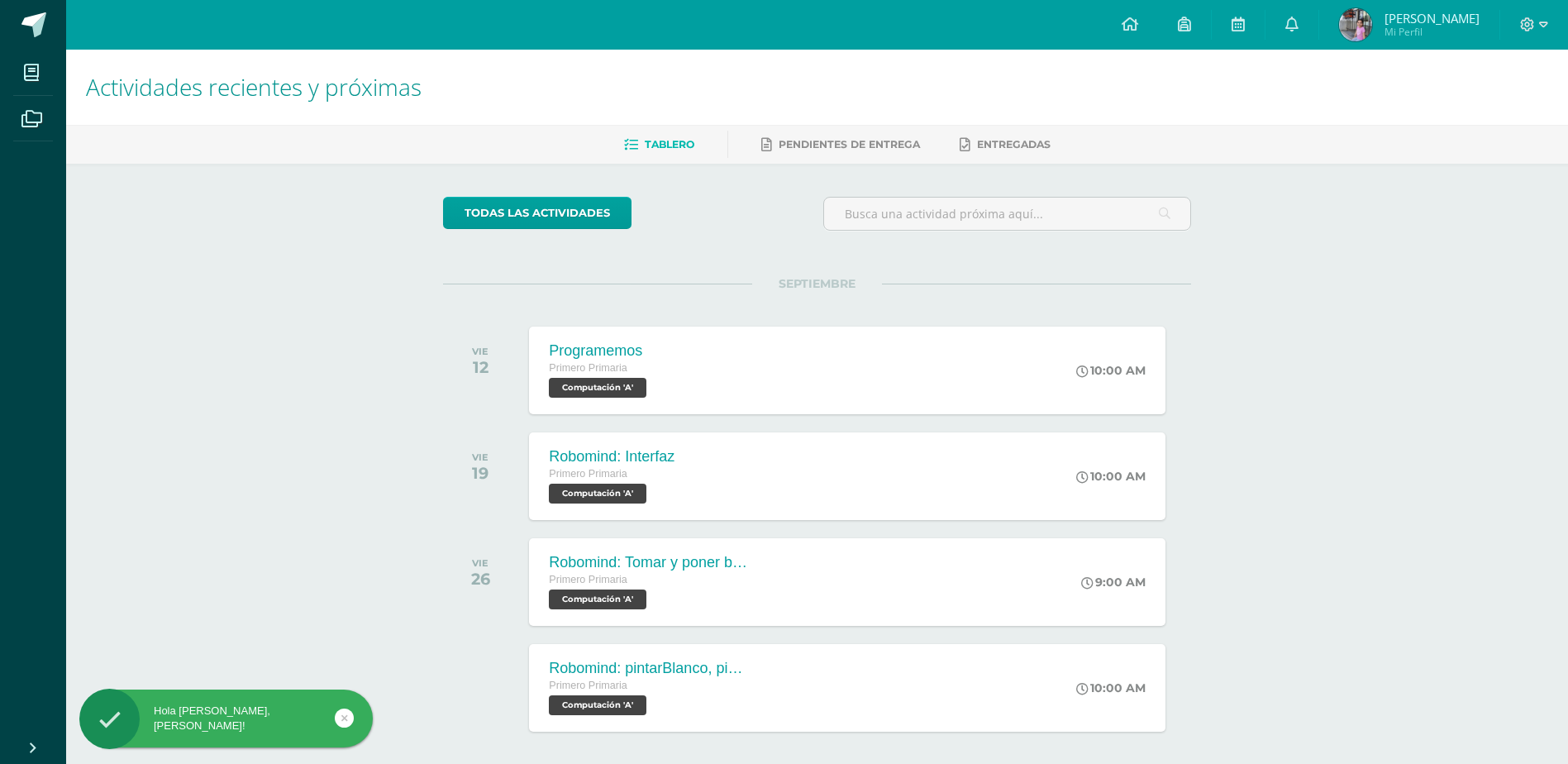
click at [1373, 27] on img at bounding box center [1355, 25] width 33 height 33
click at [1423, 23] on span "[PERSON_NAME]" at bounding box center [1433, 17] width 95 height 16
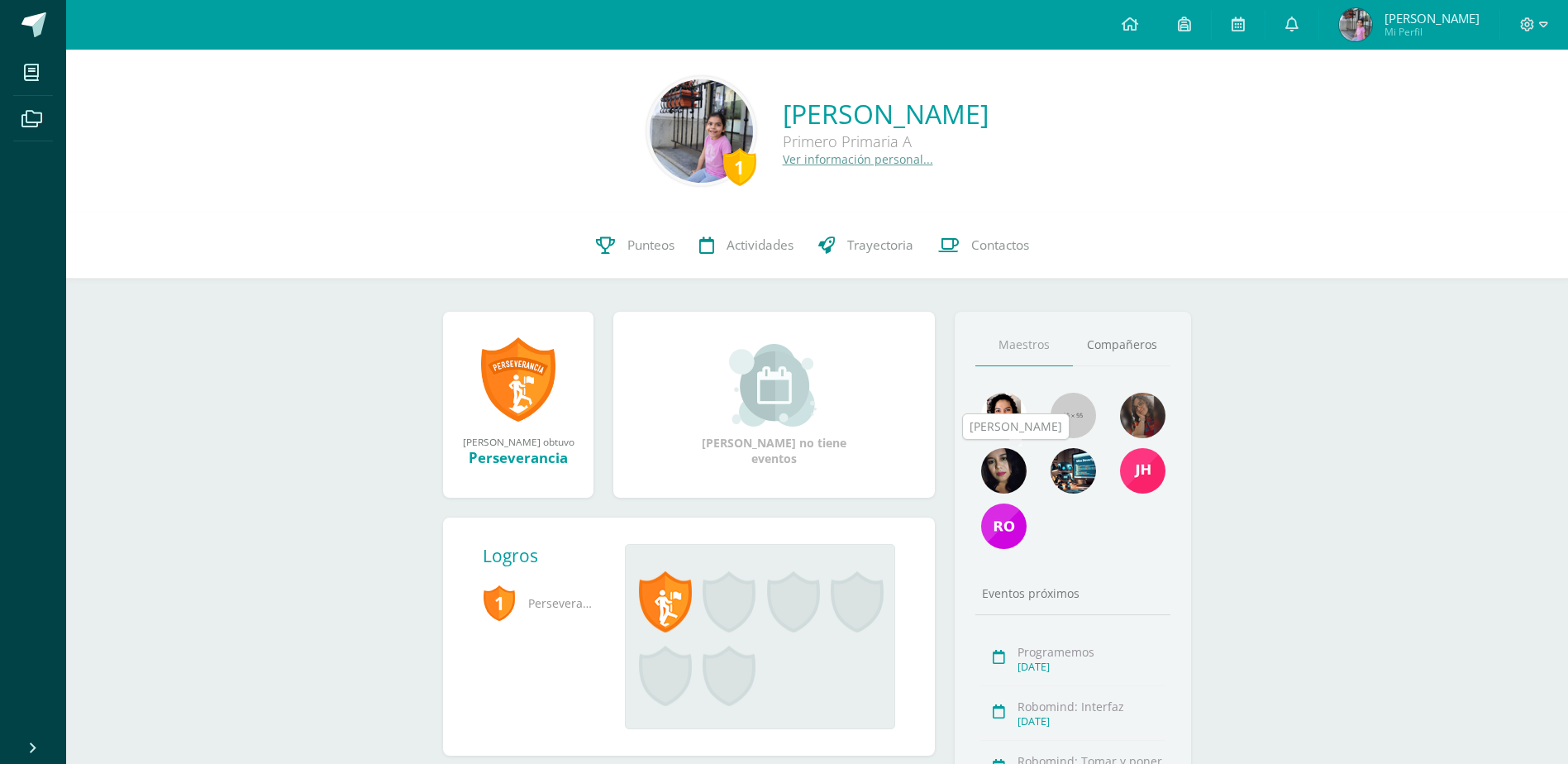
click at [991, 478] on img at bounding box center [1005, 471] width 46 height 46
click at [1001, 478] on img at bounding box center [1005, 471] width 46 height 46
click at [1008, 478] on img at bounding box center [1005, 471] width 46 height 46
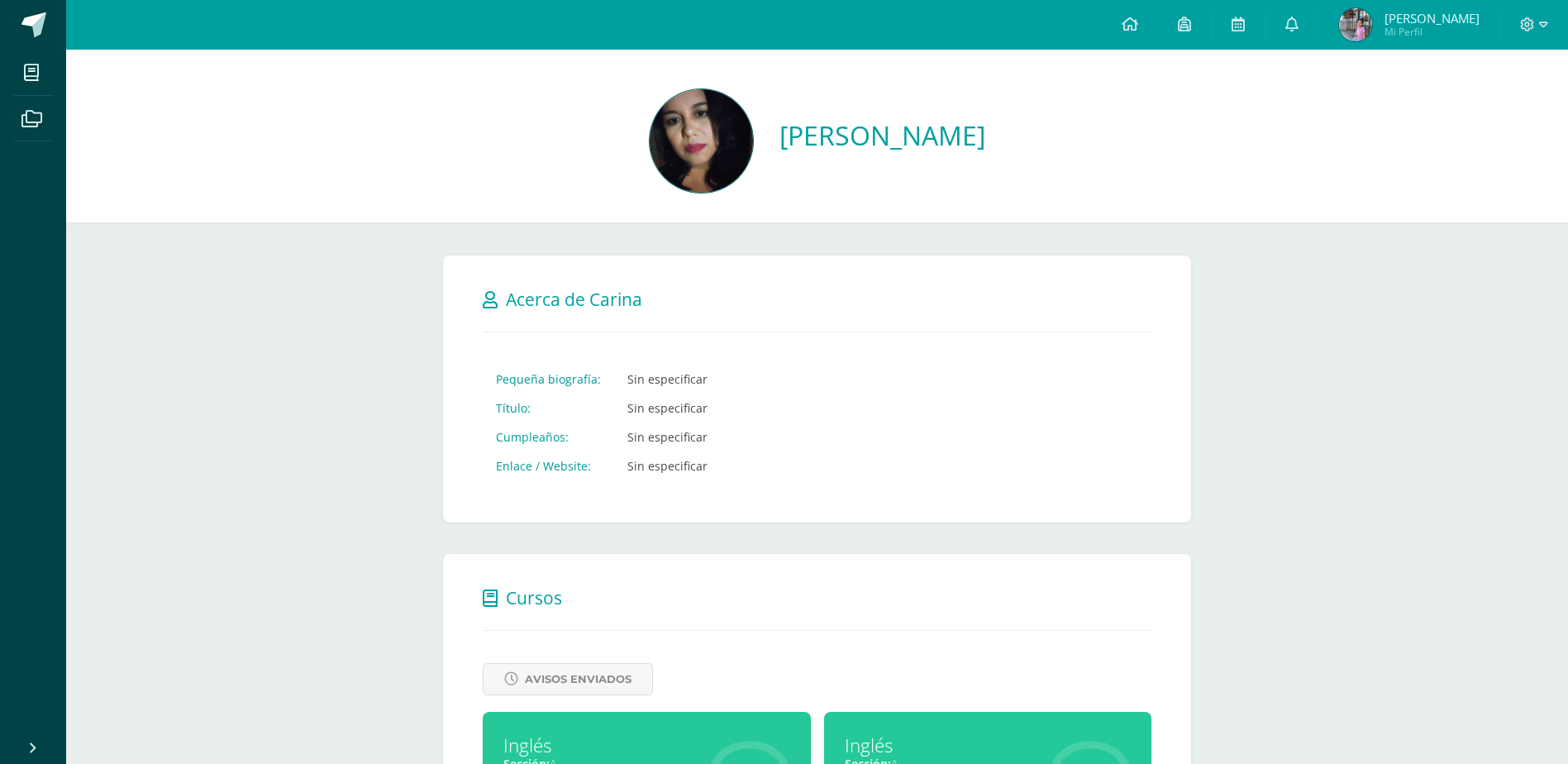
click at [745, 160] on img at bounding box center [702, 141] width 103 height 103
click at [724, 151] on img at bounding box center [702, 141] width 103 height 103
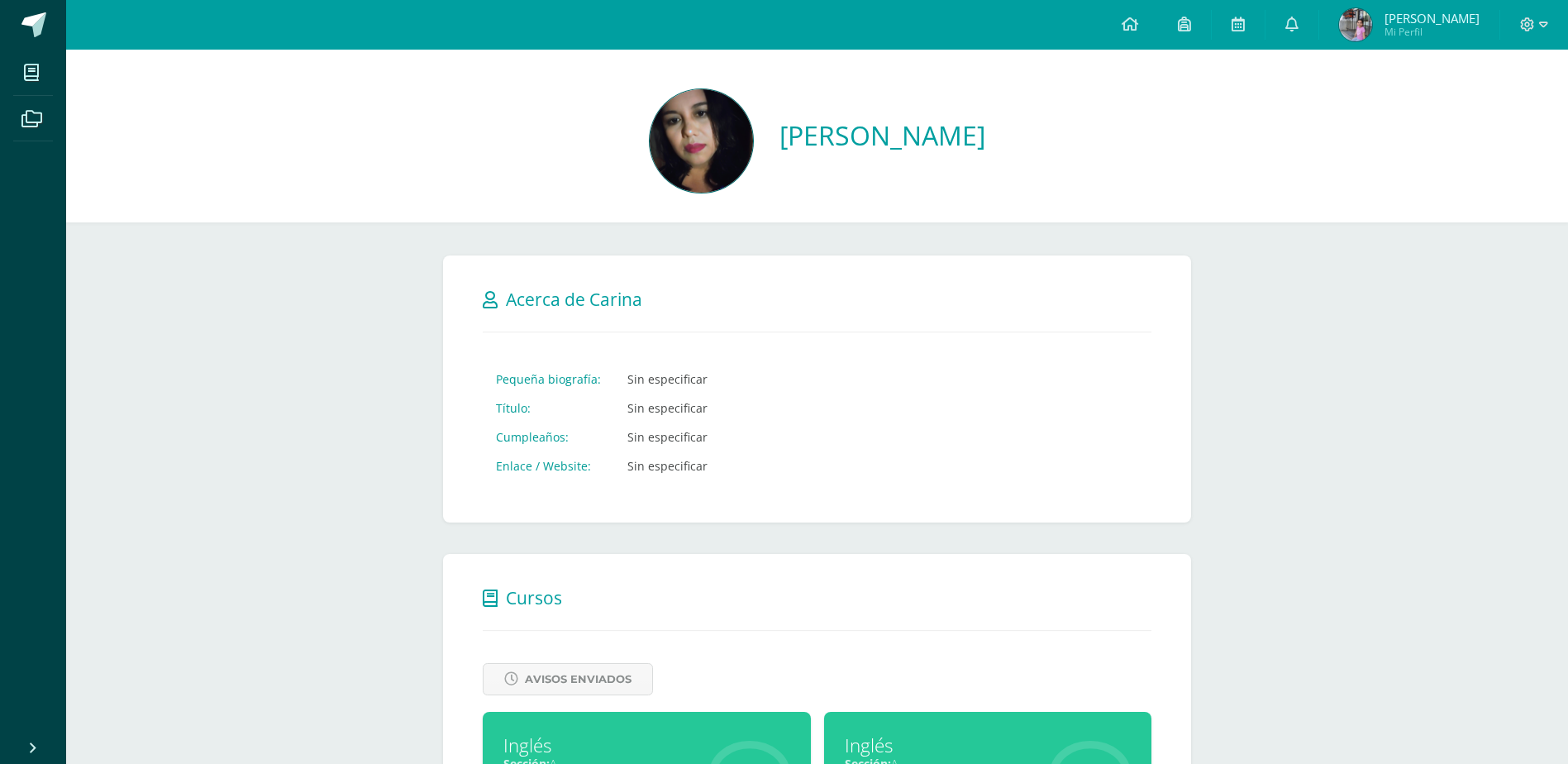
click at [740, 152] on img at bounding box center [702, 141] width 103 height 103
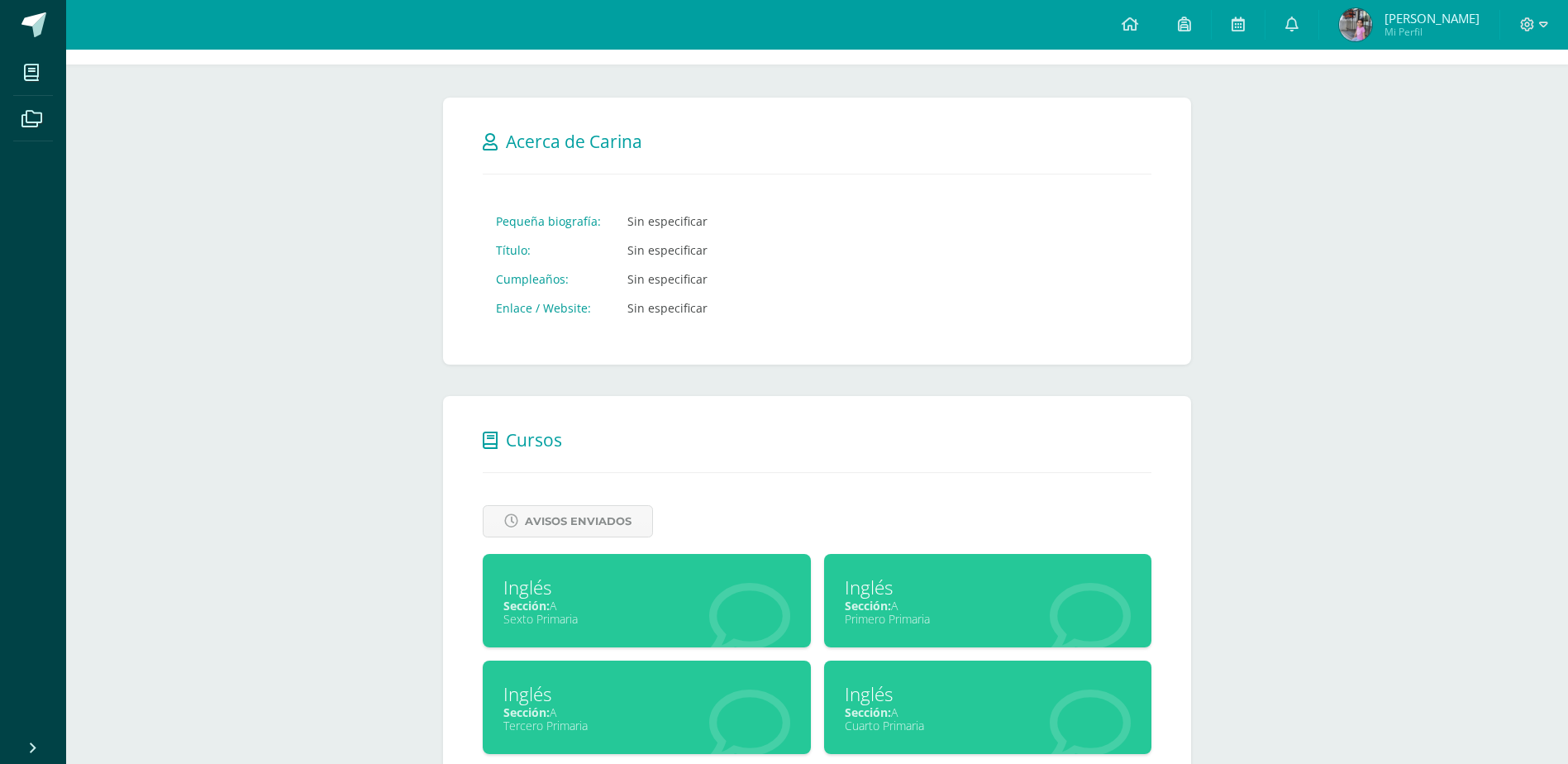
scroll to position [327, 0]
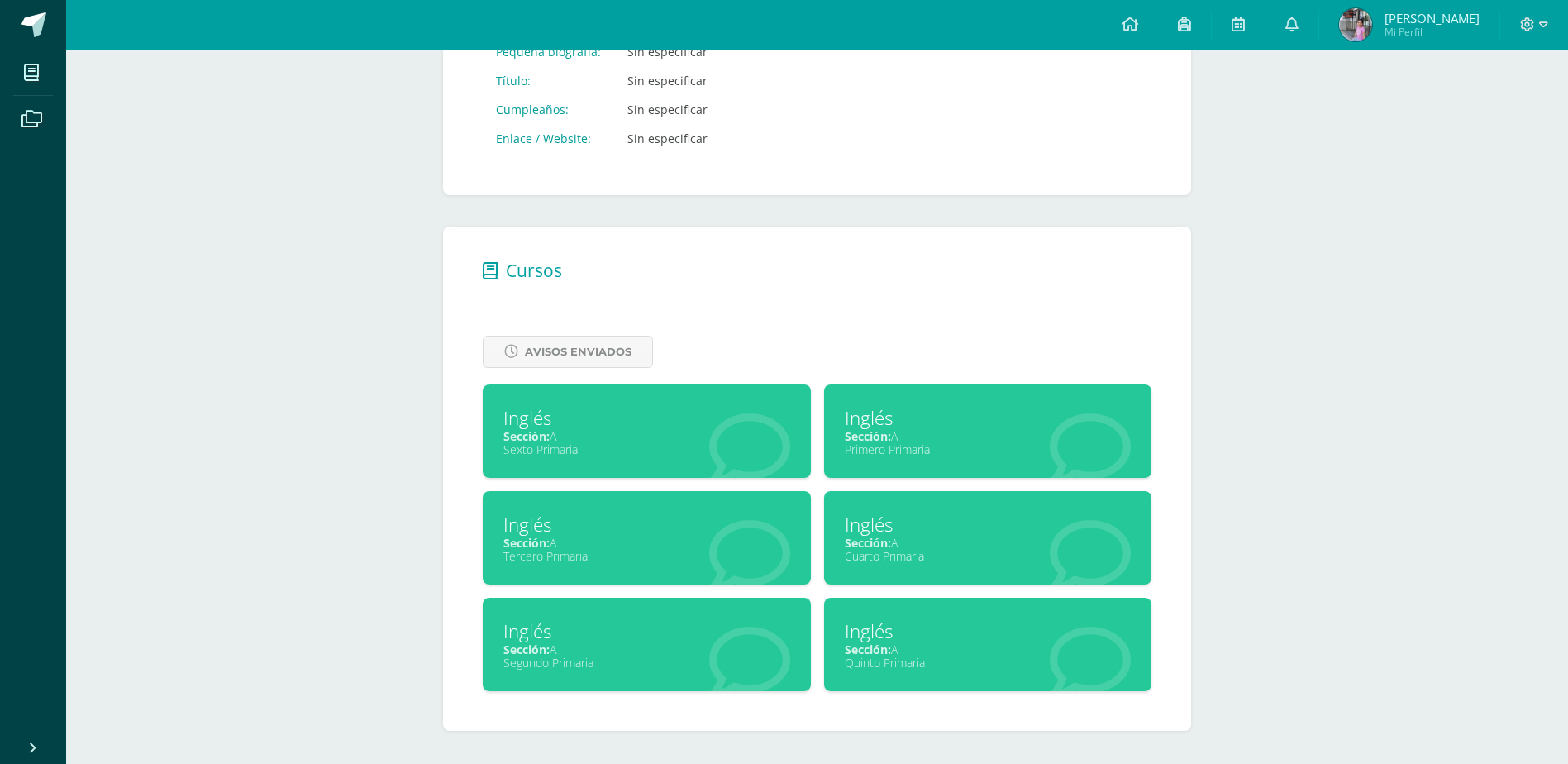
click at [923, 554] on div "Cuarto Primaria" at bounding box center [988, 556] width 287 height 15
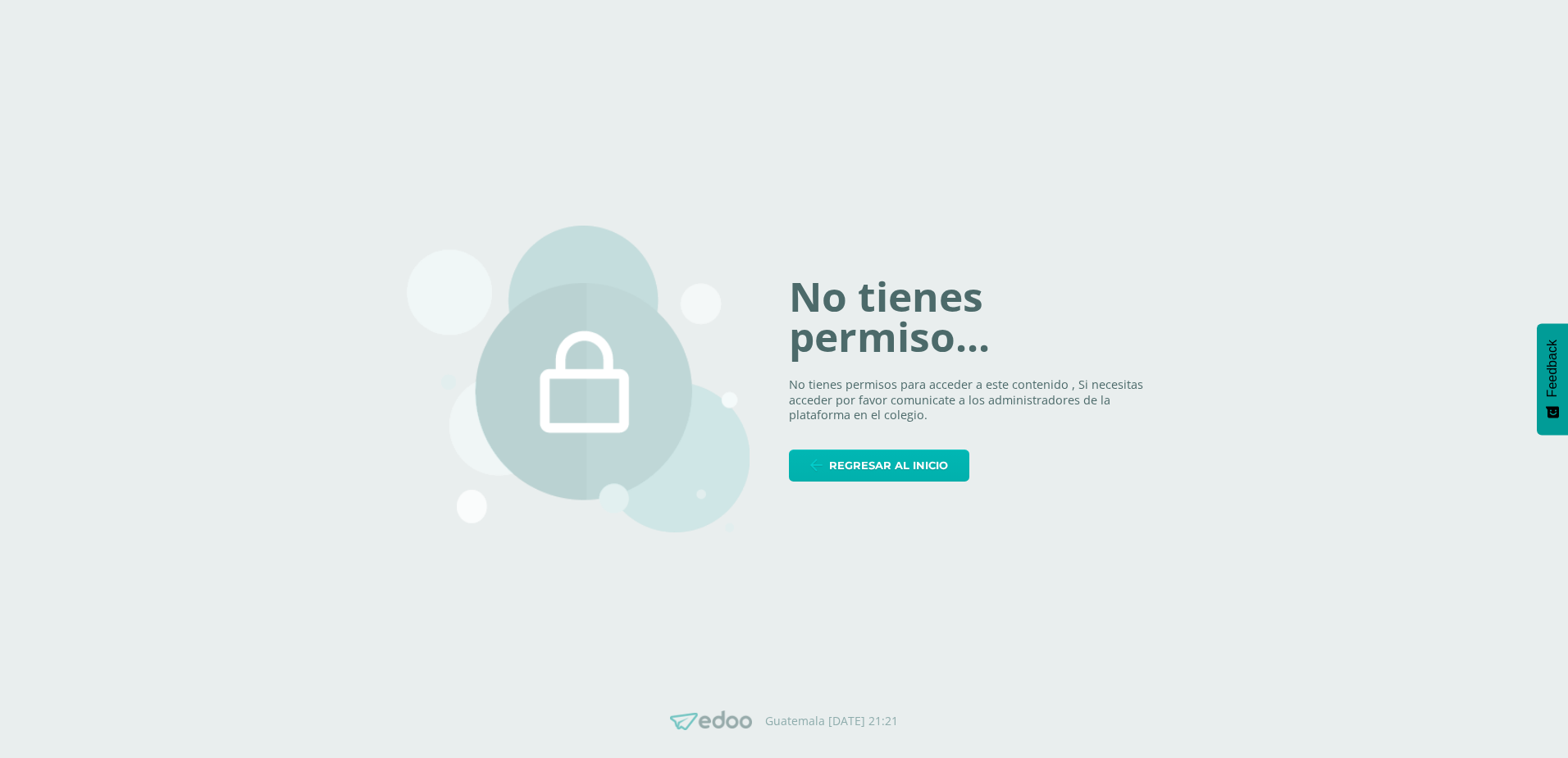
click at [894, 475] on span "Regresar al inicio" at bounding box center [889, 466] width 119 height 30
